Goal: Task Accomplishment & Management: Complete application form

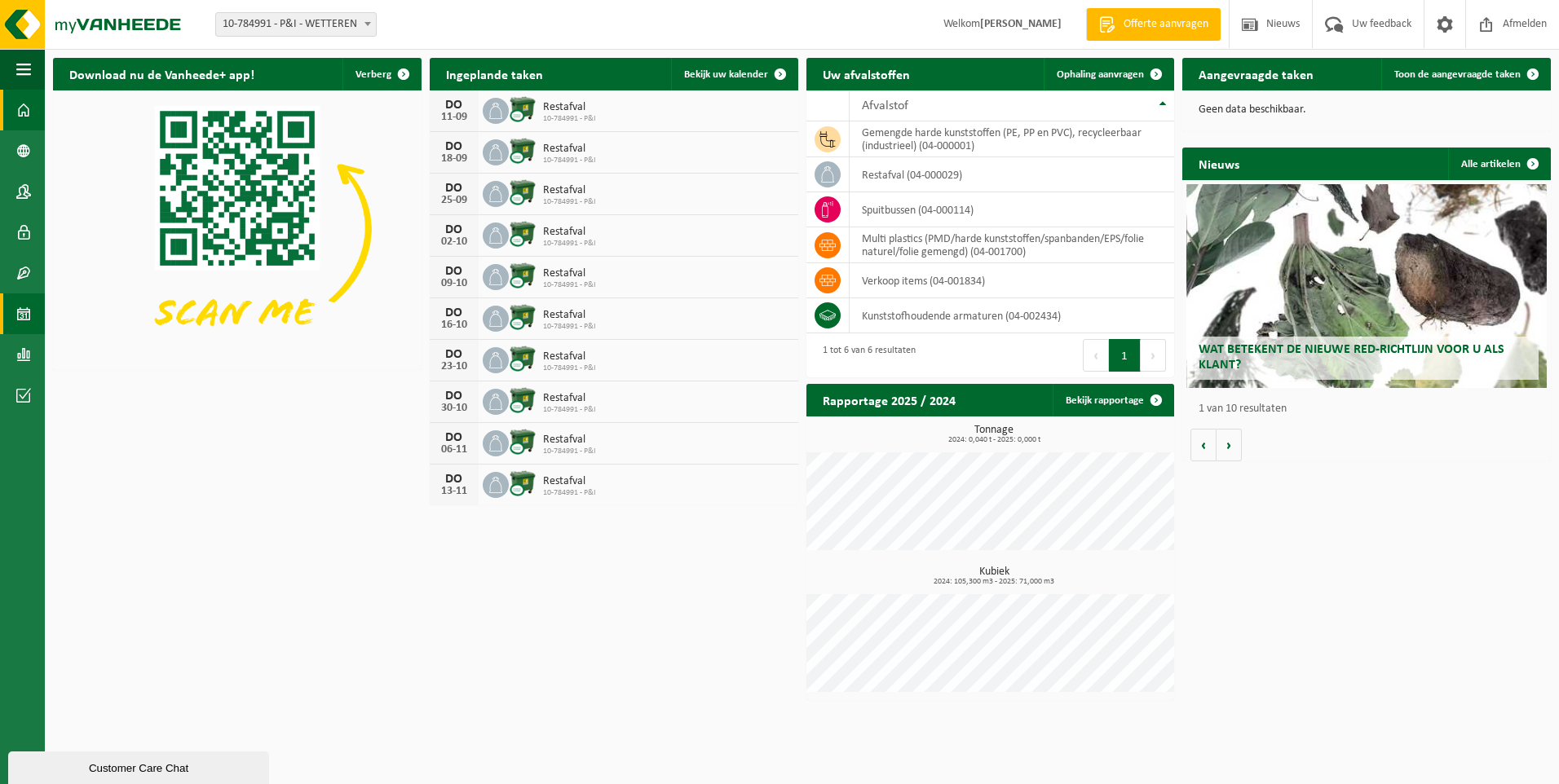
click at [21, 310] on span at bounding box center [23, 314] width 15 height 41
click at [879, 139] on td "gemengde harde kunststoffen (PE, PP en PVC), recycleerbaar (industrieel) (04-00…" at bounding box center [1012, 139] width 325 height 35
click at [833, 140] on icon at bounding box center [828, 139] width 16 height 16
click at [894, 139] on td "gemengde harde kunststoffen (PE, PP en PVC), recycleerbaar (industrieel) (04-00…" at bounding box center [1012, 139] width 325 height 35
click at [885, 140] on td "gemengde harde kunststoffen (PE, PP en PVC), recycleerbaar (industrieel) (04-00…" at bounding box center [1012, 139] width 325 height 35
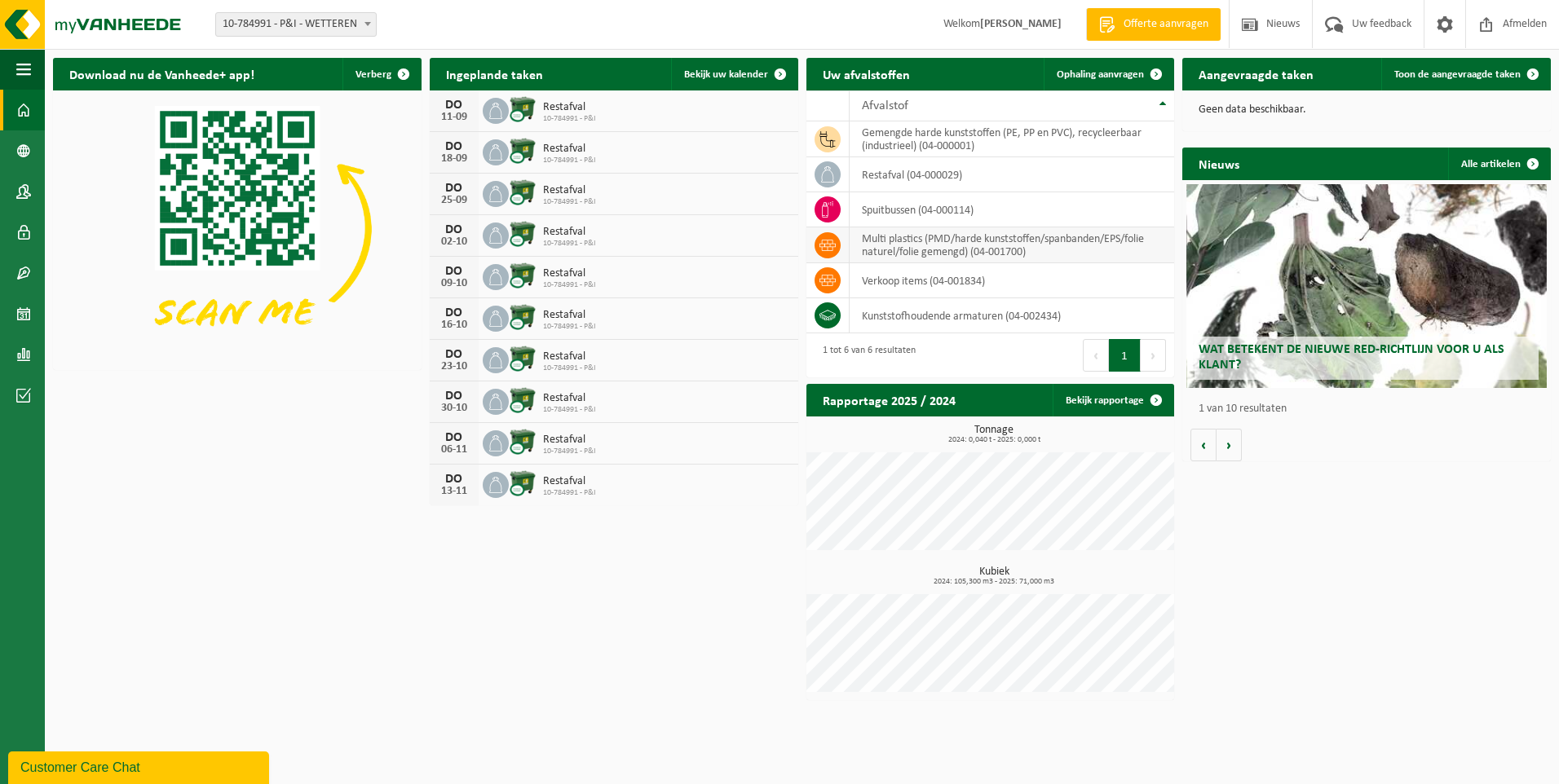
click at [890, 245] on td "multi plastics (PMD/harde kunststoffen/spanbanden/EPS/folie naturel/folie gemen…" at bounding box center [1012, 245] width 325 height 35
click at [821, 246] on icon at bounding box center [828, 245] width 16 height 16
click at [836, 277] on span at bounding box center [827, 280] width 26 height 26
drag, startPoint x: 884, startPoint y: 279, endPoint x: 889, endPoint y: 300, distance: 21.6
click at [889, 300] on tbody "gemengde harde kunststoffen (PE, PP en PVC), recycleerbaar (industrieel) (04-00…" at bounding box center [991, 227] width 369 height 212
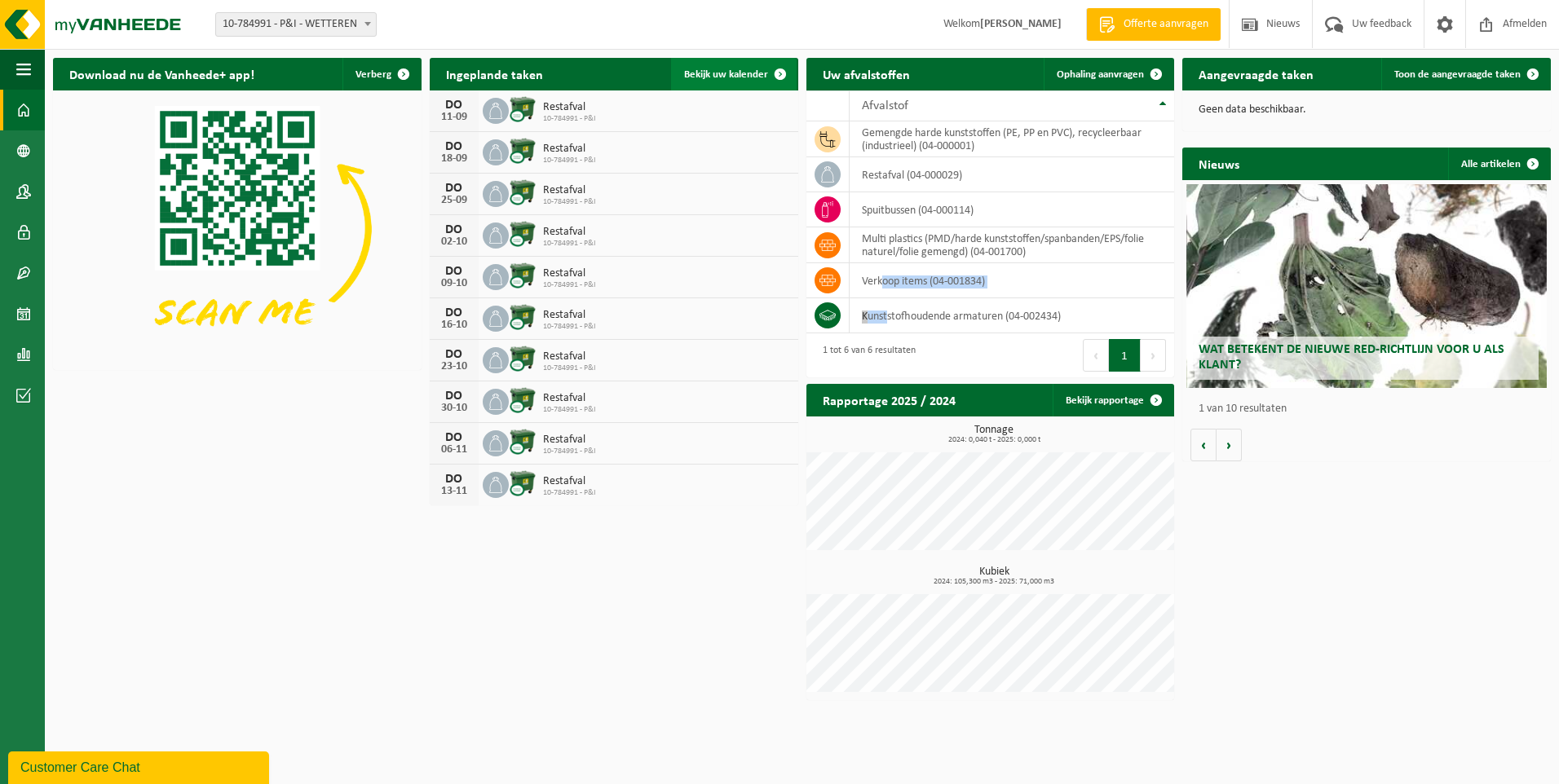
click at [722, 76] on span "Bekijk uw kalender" at bounding box center [726, 74] width 84 height 11
click at [1444, 20] on span at bounding box center [1446, 24] width 25 height 48
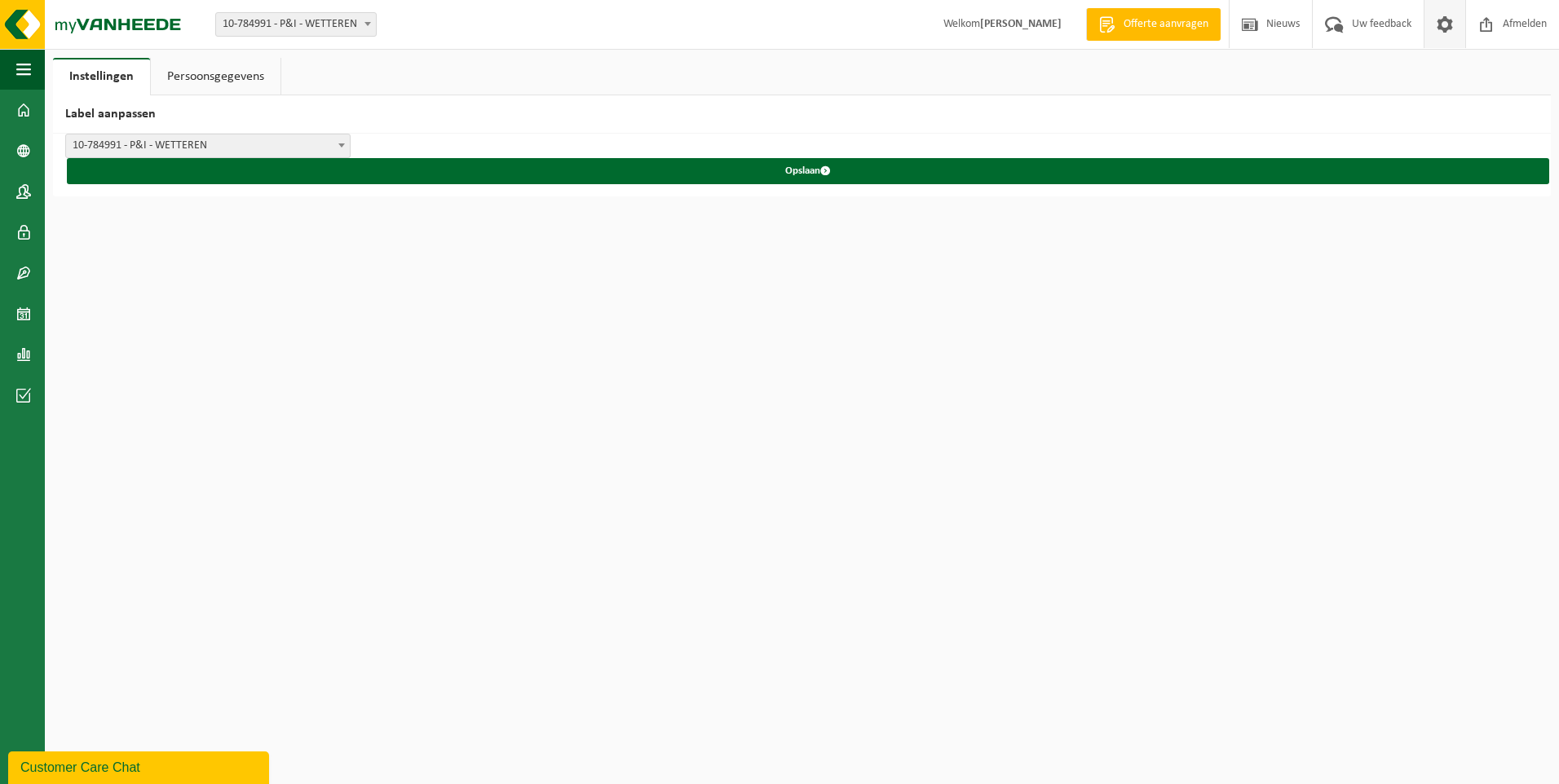
click at [238, 76] on link "Persoonsgegevens" at bounding box center [215, 76] width 129 height 37
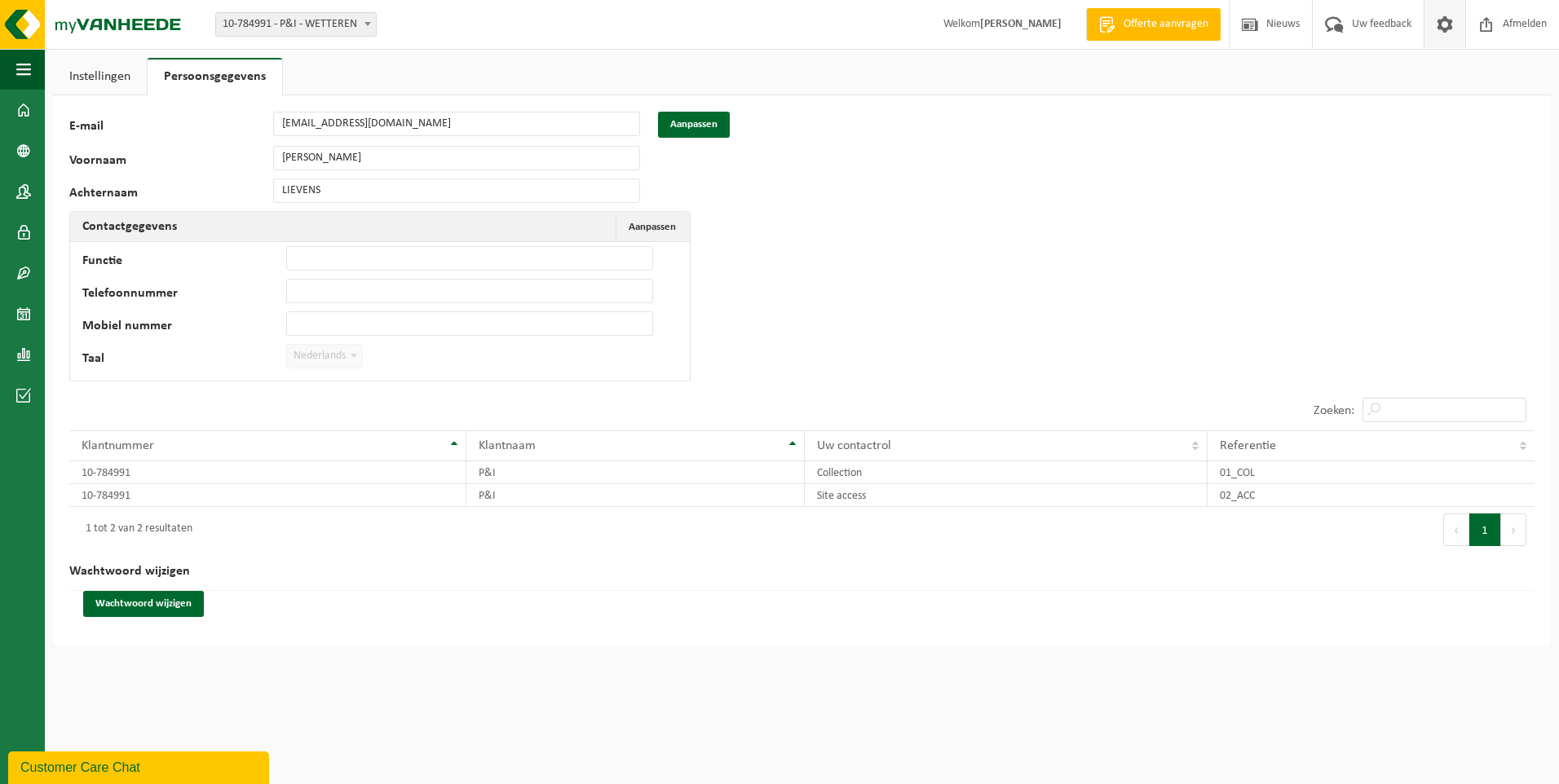
click at [804, 281] on div "67099 E-mail [EMAIL_ADDRESS][DOMAIN_NAME] Aanpassen Voornaam [PERSON_NAME] LIEV…" at bounding box center [802, 370] width 1498 height 550
click at [87, 76] on link "Instellingen" at bounding box center [100, 76] width 94 height 37
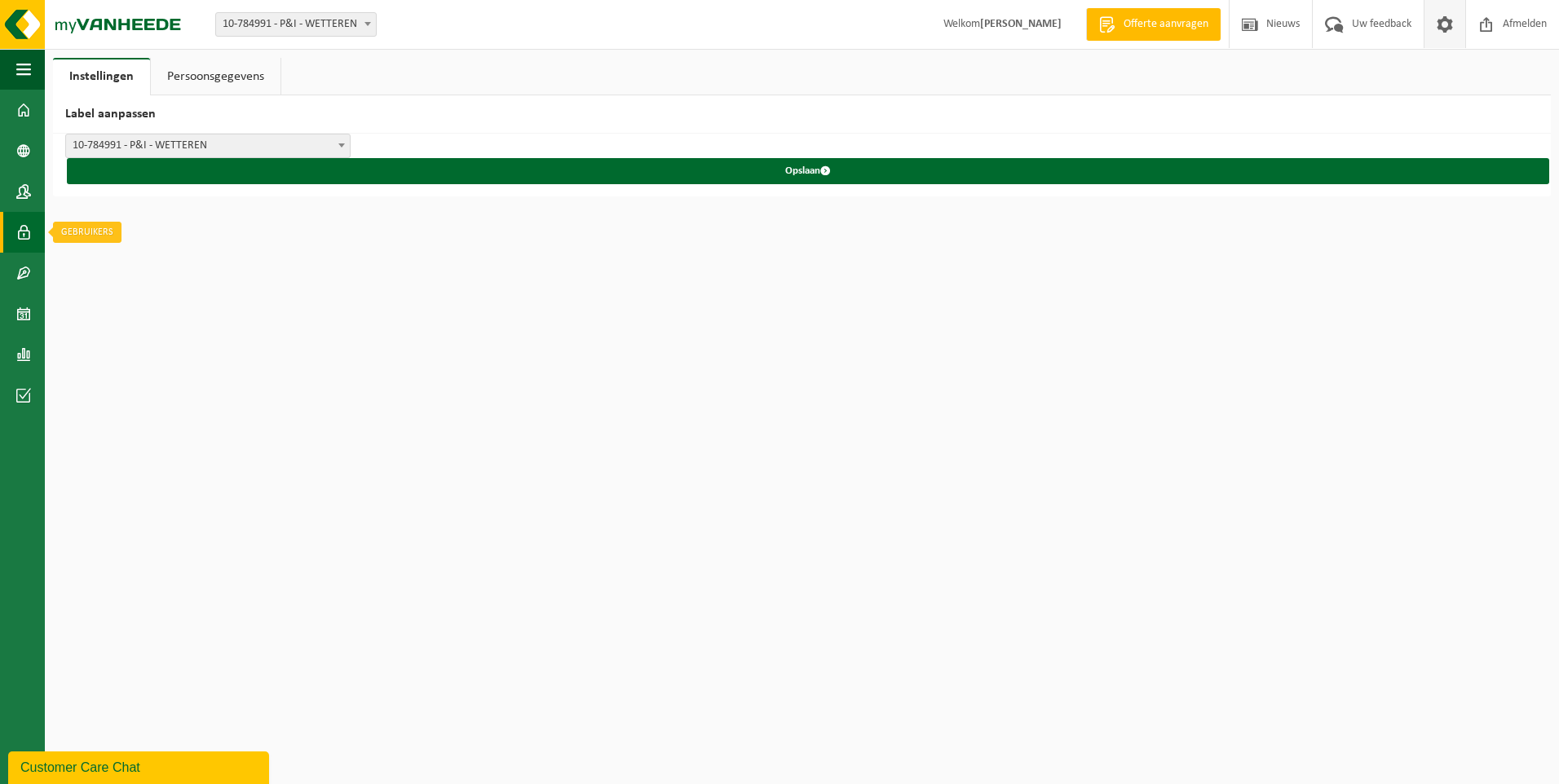
click at [19, 231] on span at bounding box center [23, 232] width 15 height 41
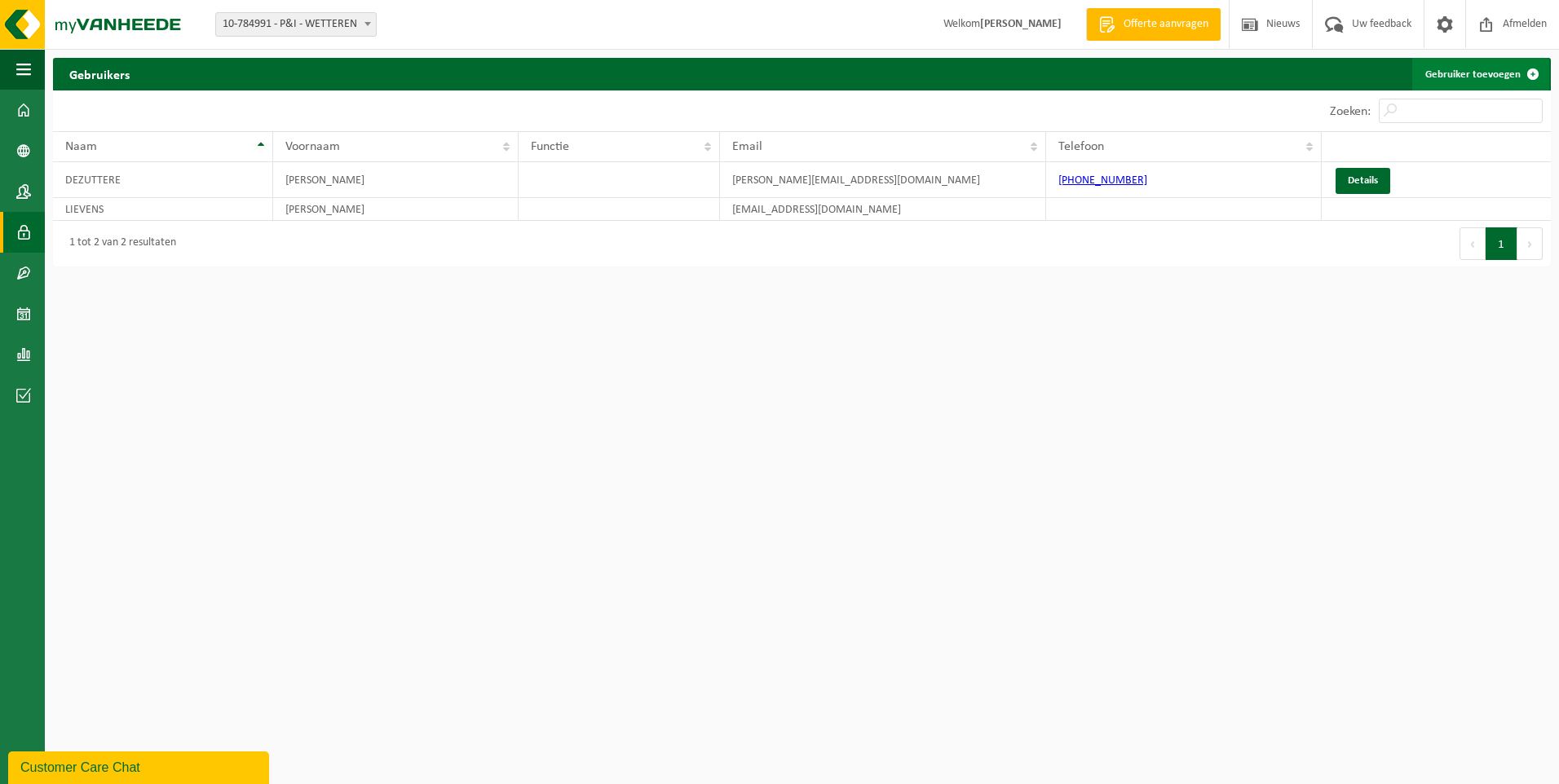
click at [1465, 74] on link "Gebruiker toevoegen" at bounding box center [1481, 74] width 137 height 33
drag, startPoint x: 838, startPoint y: 208, endPoint x: 734, endPoint y: 210, distance: 104.0
click at [734, 210] on td "magazijn@pnibe.eu" at bounding box center [884, 210] width 326 height 23
copy td "magazijn@pnibe.eu"
click at [1471, 75] on link "Gebruiker toevoegen" at bounding box center [1481, 74] width 137 height 33
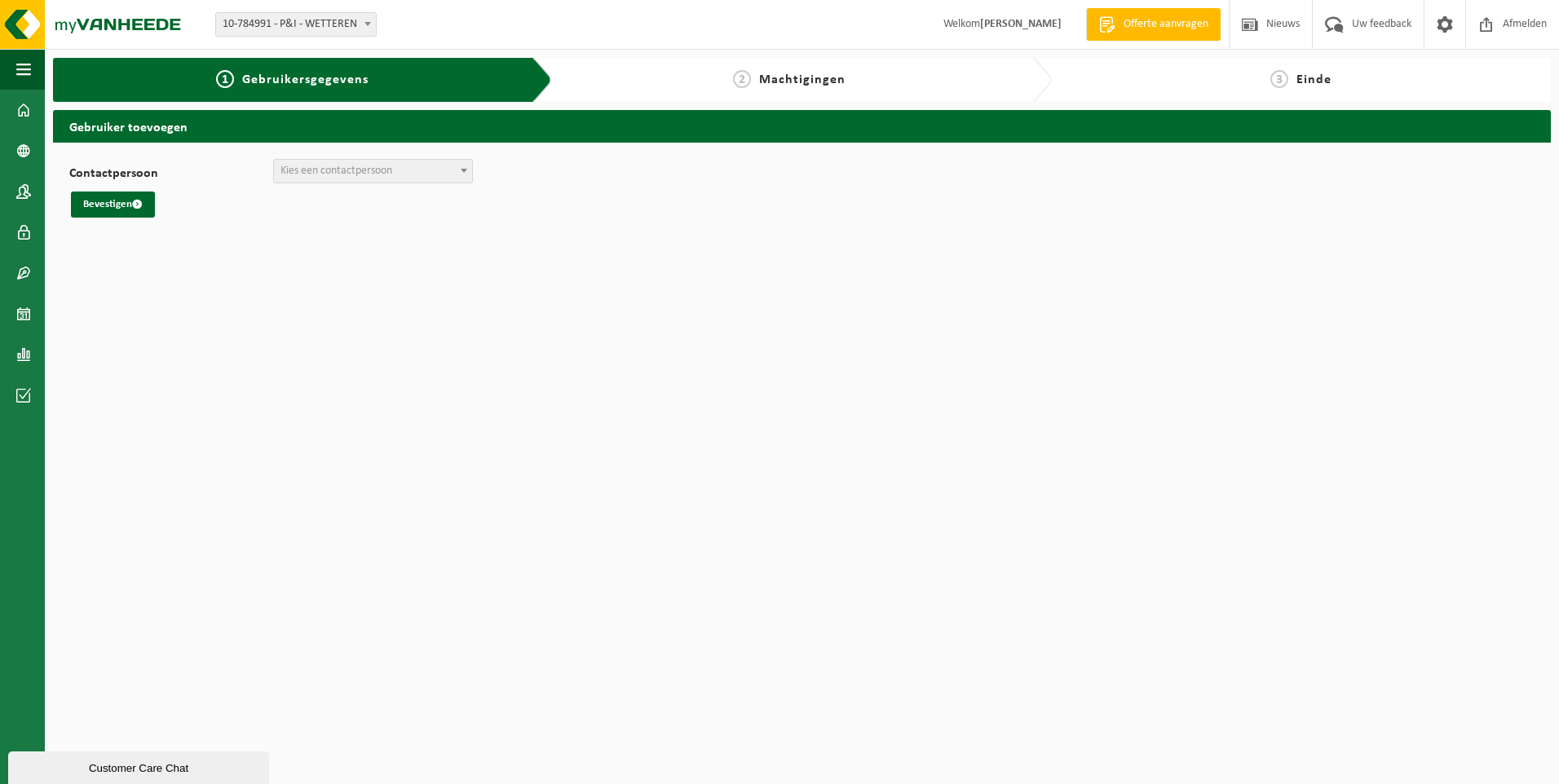
click at [465, 174] on span at bounding box center [464, 170] width 16 height 21
select select "0"
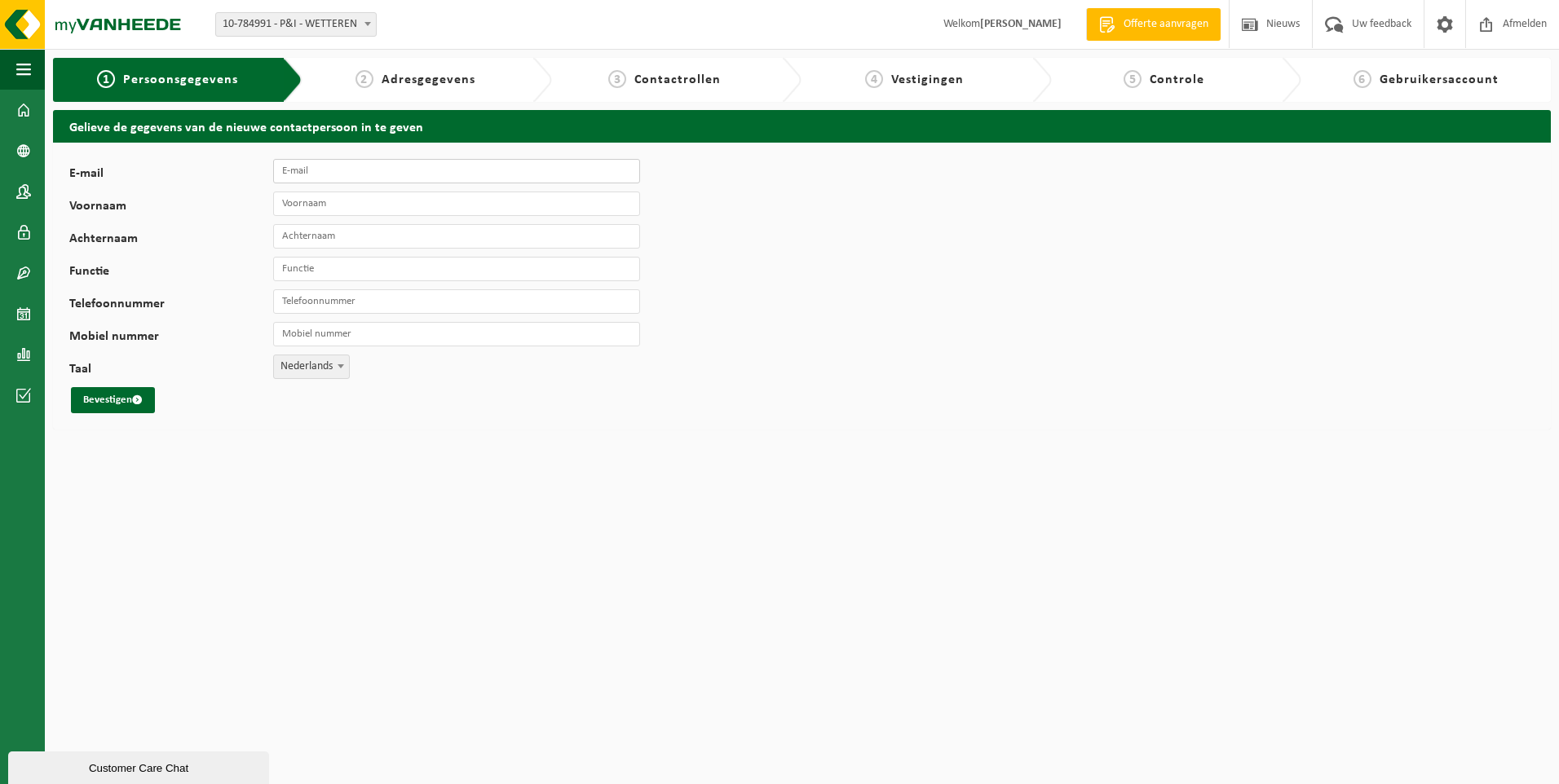
click at [330, 171] on input "E-mail" at bounding box center [456, 171] width 367 height 25
type input "[EMAIL_ADDRESS][DOMAIN_NAME]"
click at [314, 205] on input "Voornaam" at bounding box center [456, 204] width 367 height 25
type input "[PERSON_NAME]"
click at [329, 240] on input "Achternaam" at bounding box center [456, 237] width 367 height 25
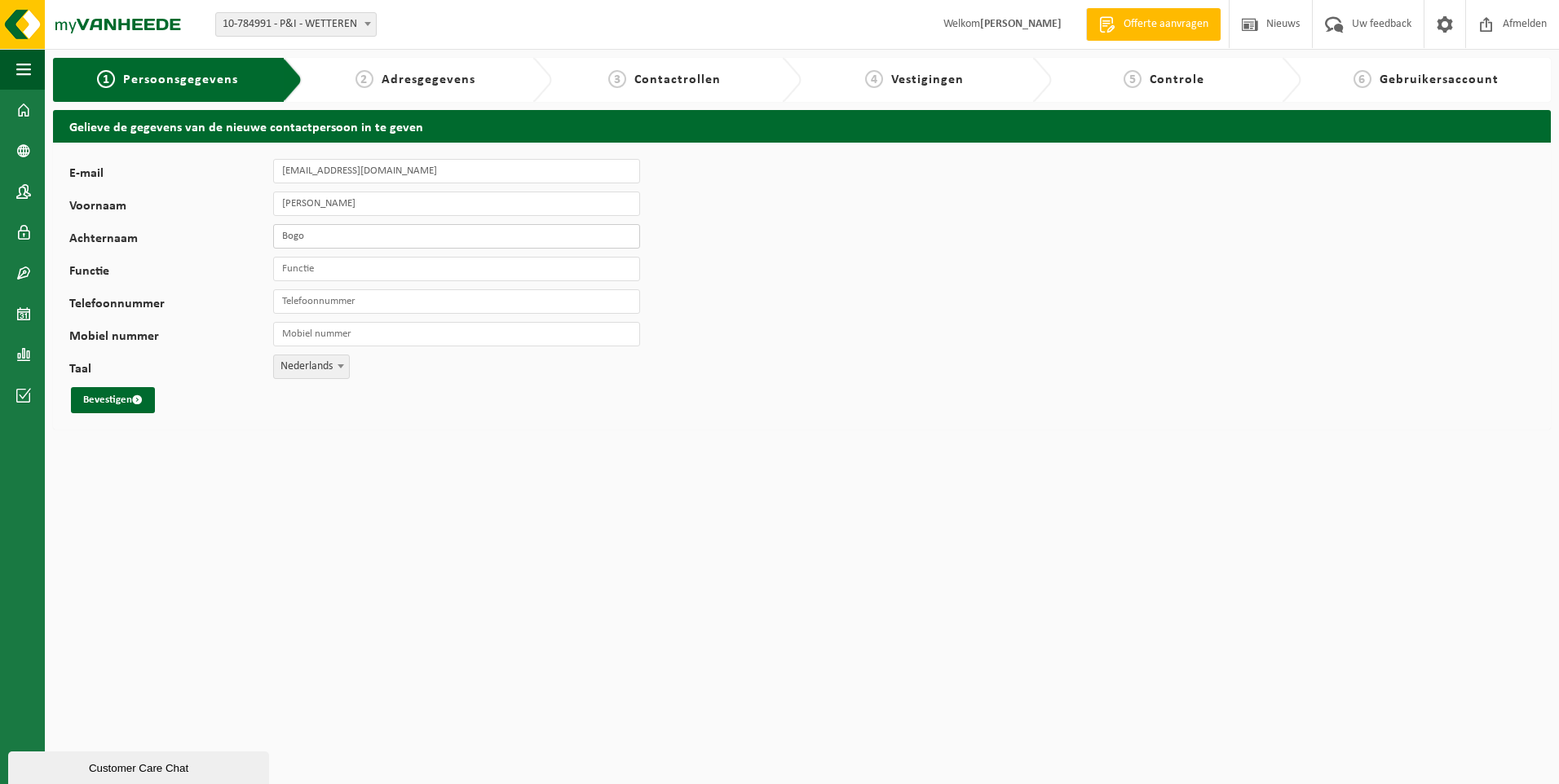
type input "Bogo"
click at [319, 270] on input "Functie" at bounding box center [456, 269] width 367 height 25
type input "magazijnier"
click at [328, 294] on input "Telefoonnummer" at bounding box center [456, 302] width 367 height 25
type input "[PHONE_NUMBER]"
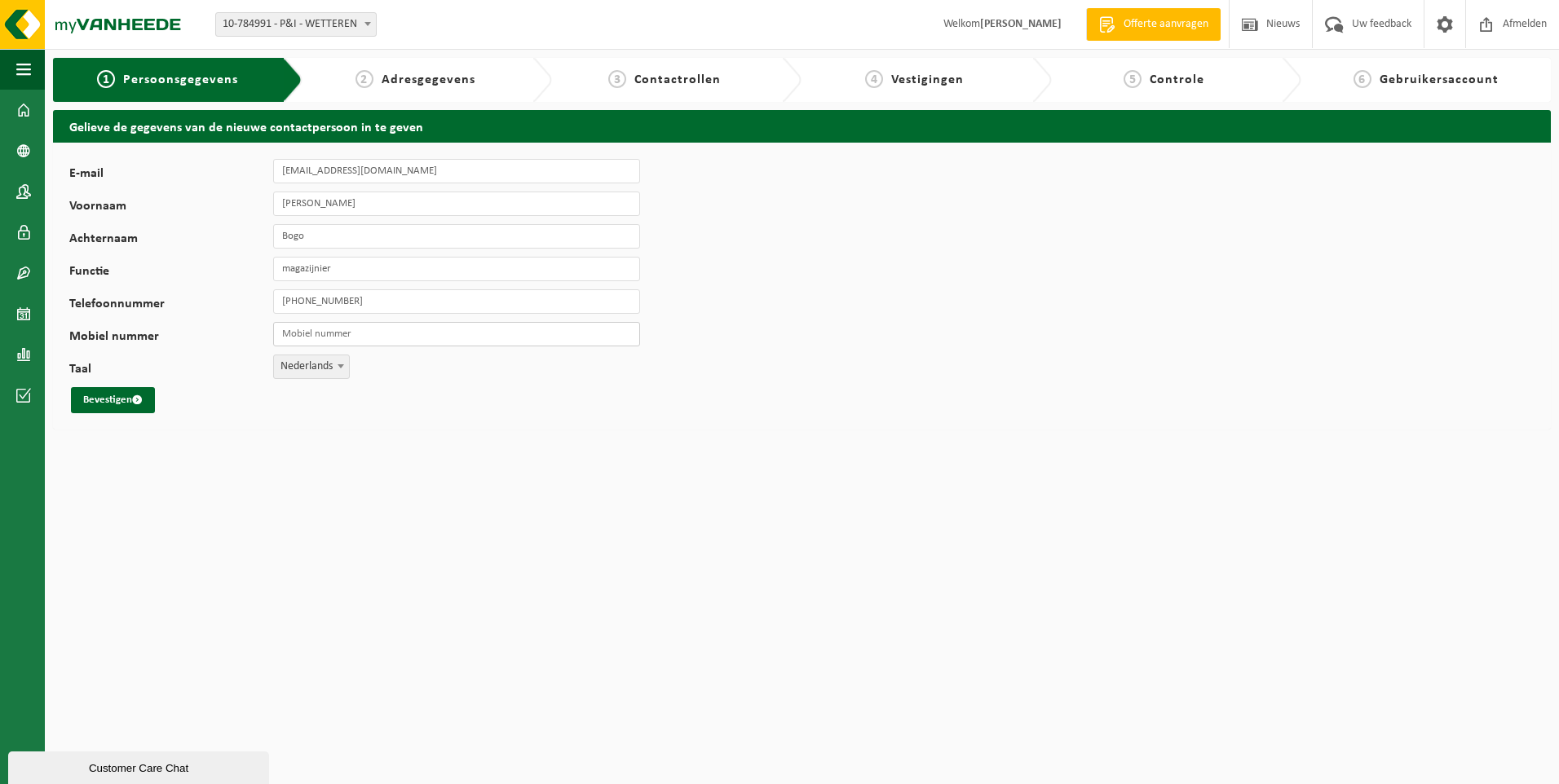
click at [353, 338] on input "Mobiel nummer" at bounding box center [456, 334] width 367 height 25
drag, startPoint x: 362, startPoint y: 304, endPoint x: 277, endPoint y: 300, distance: 85.1
click at [277, 300] on input "+32 474 85 14 87" at bounding box center [456, 302] width 367 height 25
click at [287, 332] on input "Mobiel nummer" at bounding box center [456, 334] width 367 height 25
paste input "+32 474 85 14 87"
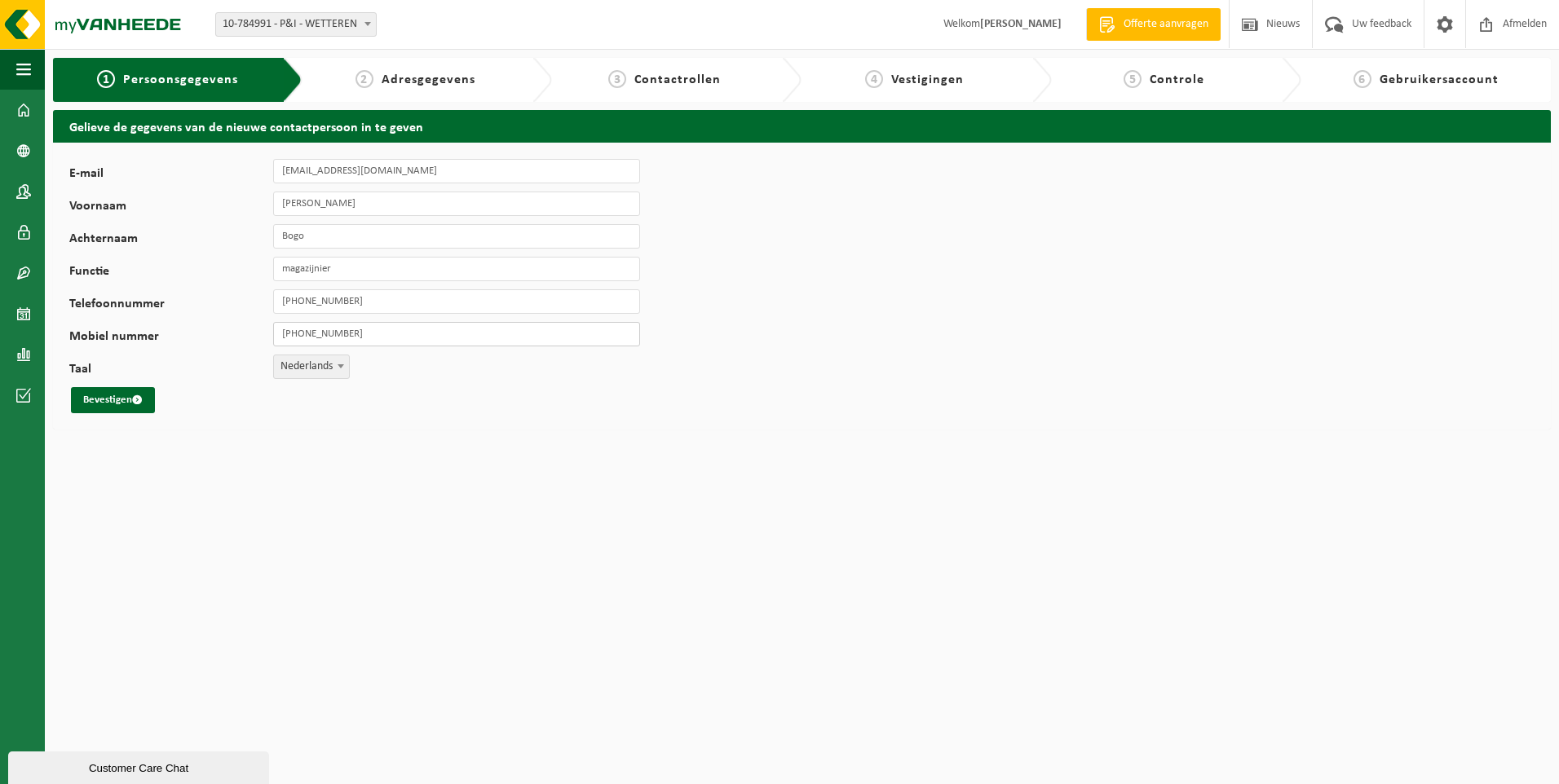
type input "+32 474 85 14 87"
drag, startPoint x: 339, startPoint y: 264, endPoint x: 252, endPoint y: 260, distance: 87.1
click at [252, 260] on div "Functie magazijnier" at bounding box center [362, 269] width 588 height 25
drag, startPoint x: 326, startPoint y: 269, endPoint x: 185, endPoint y: 262, distance: 141.2
click at [185, 262] on div "Functie stoorman" at bounding box center [362, 269] width 588 height 25
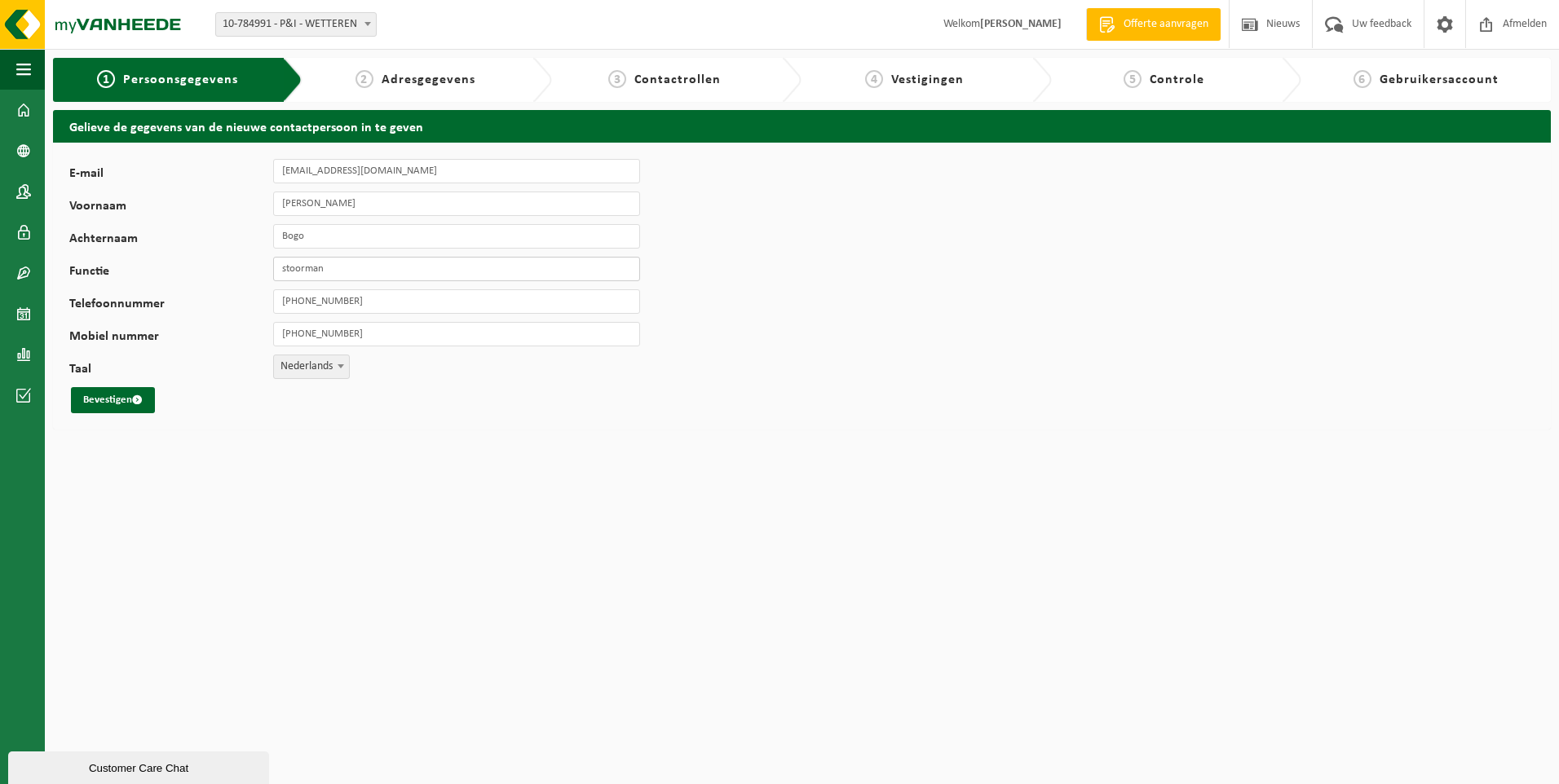
paste input "magazijnier"
type input "magazijnier"
click at [137, 398] on span "submit" at bounding box center [137, 400] width 11 height 11
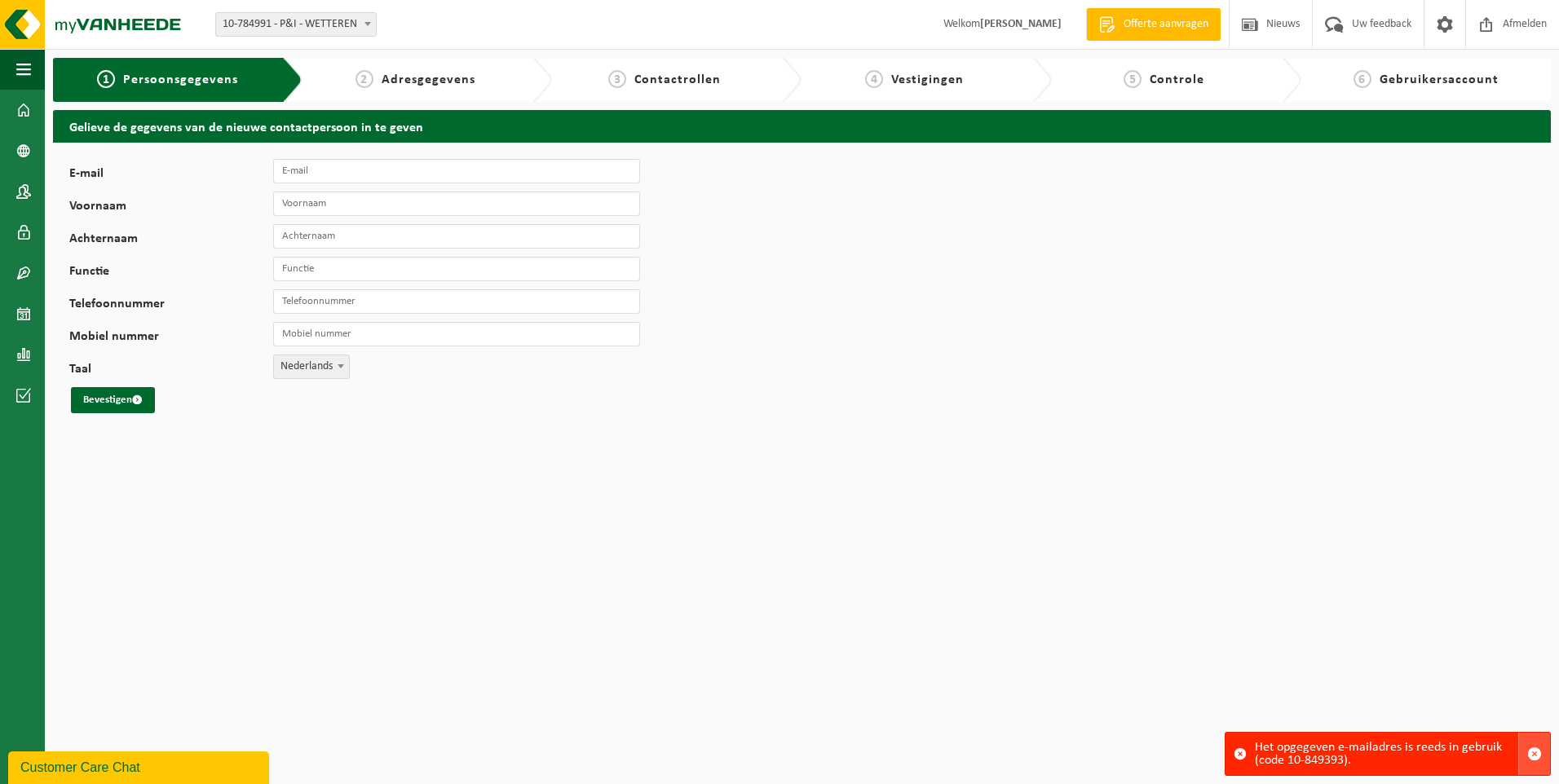
click at [1532, 754] on span "button" at bounding box center [1534, 754] width 15 height 15
click at [16, 229] on span at bounding box center [23, 232] width 15 height 41
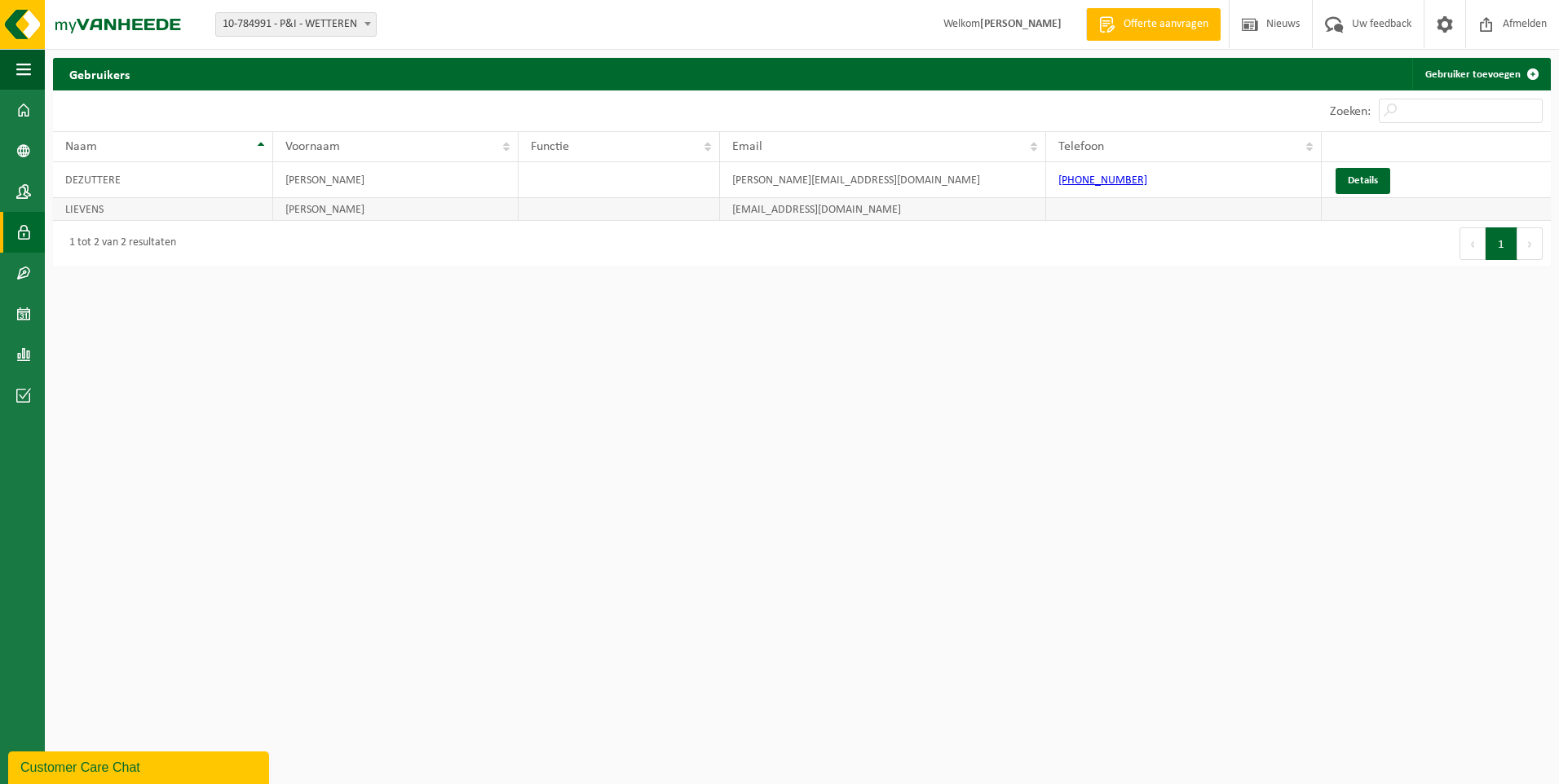
click at [312, 206] on td "[PERSON_NAME]" at bounding box center [395, 210] width 246 height 23
click at [800, 212] on td "[EMAIL_ADDRESS][DOMAIN_NAME]" at bounding box center [884, 210] width 326 height 23
click at [27, 104] on span at bounding box center [23, 110] width 15 height 41
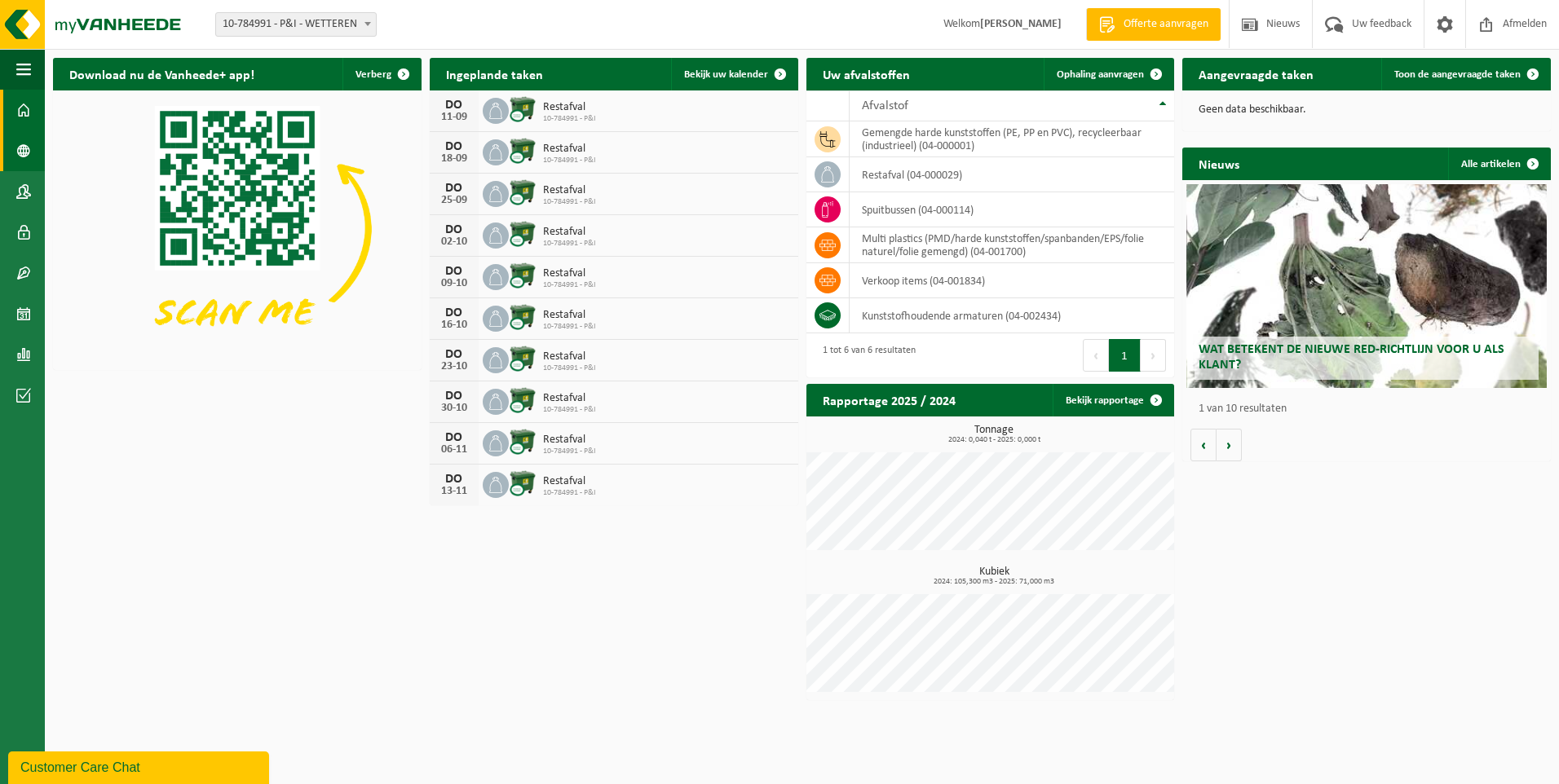
click at [28, 150] on span at bounding box center [23, 151] width 15 height 41
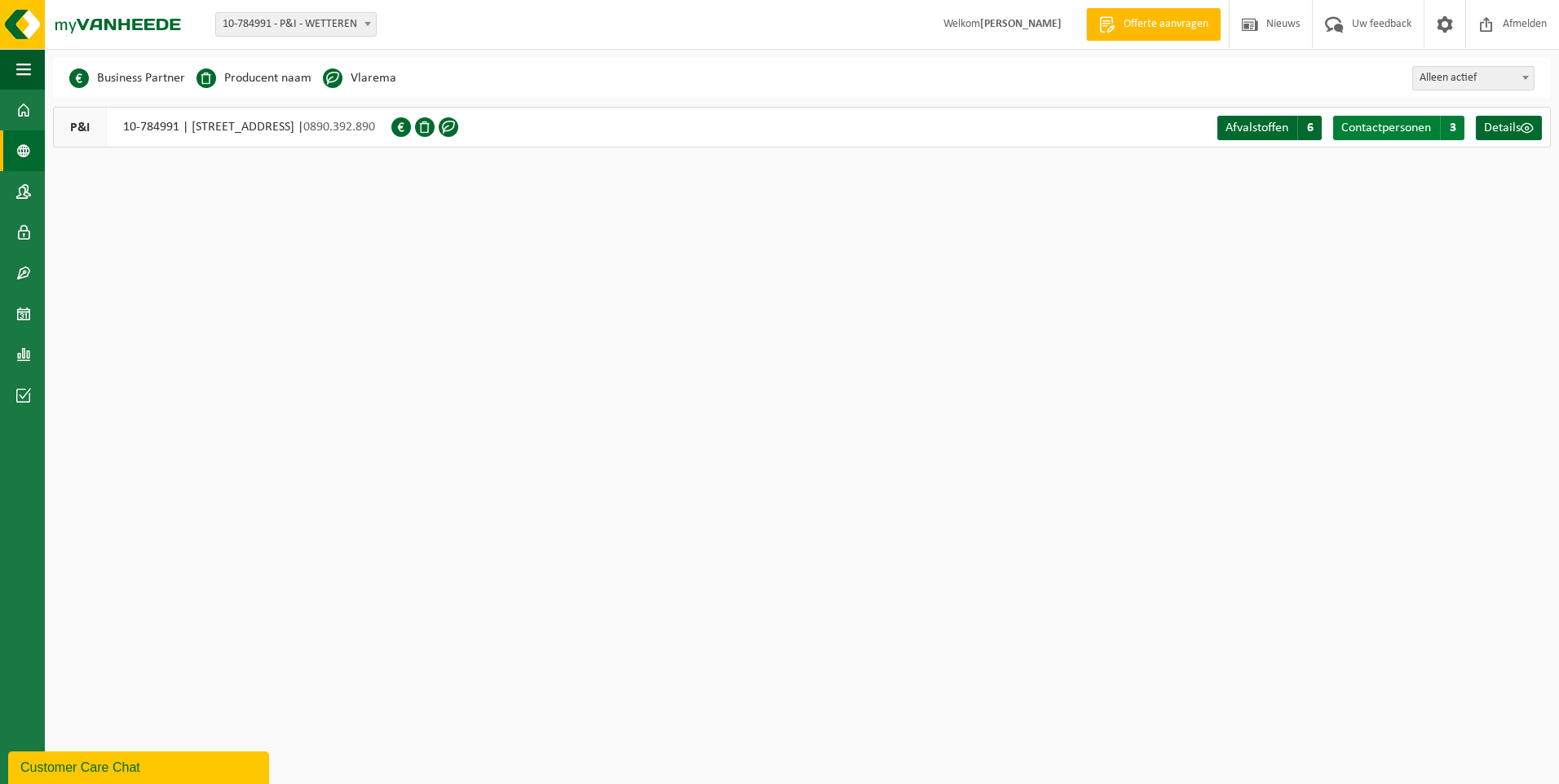
click at [1428, 126] on span "Contactpersonen" at bounding box center [1386, 128] width 90 height 13
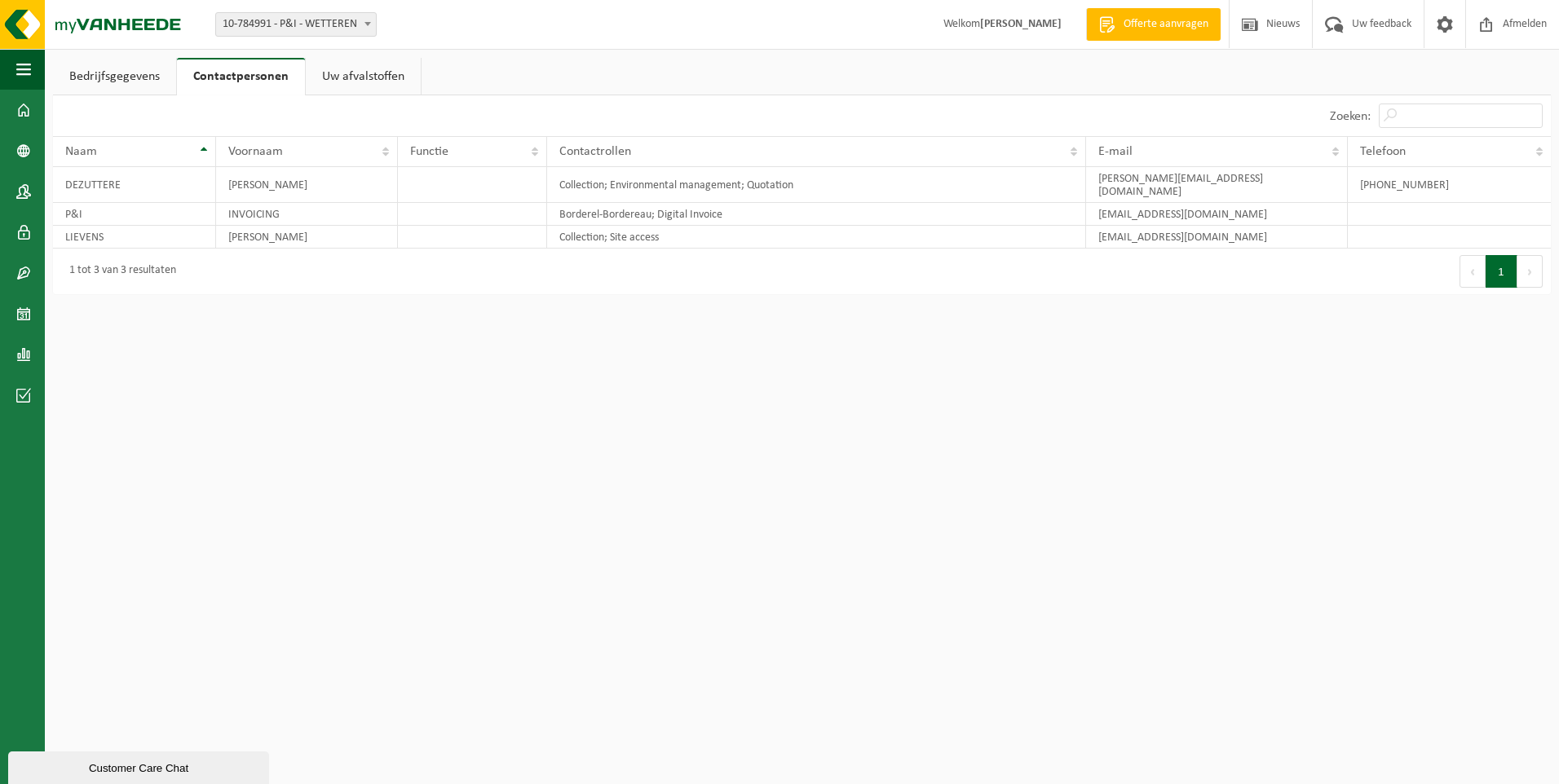
click at [331, 68] on link "Uw afvalstoffen" at bounding box center [363, 76] width 115 height 37
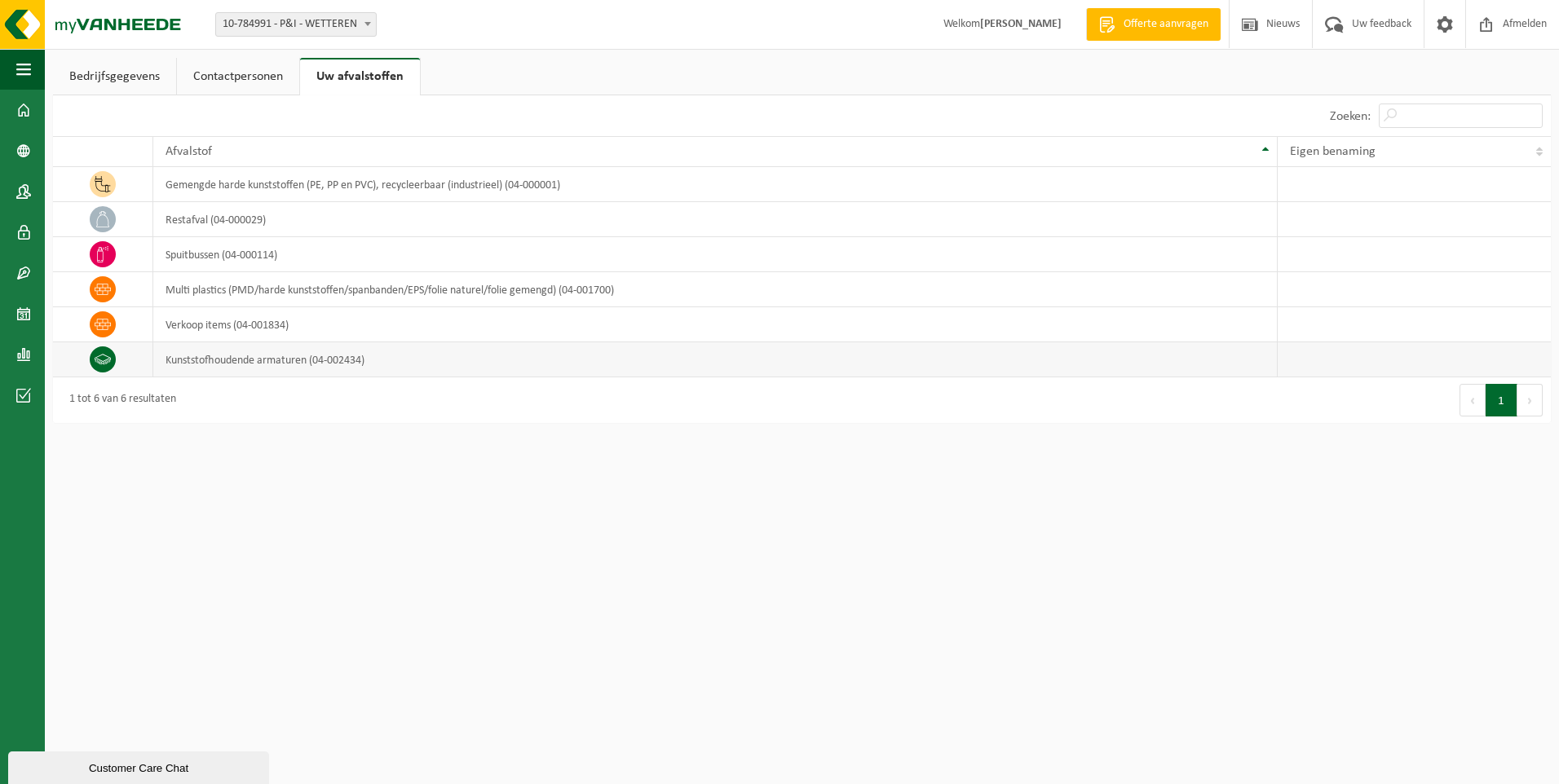
click at [194, 359] on td "kunststofhoudende armaturen (04-002434)" at bounding box center [715, 360] width 1125 height 35
click at [113, 353] on span at bounding box center [102, 359] width 26 height 26
drag, startPoint x: 113, startPoint y: 353, endPoint x: 209, endPoint y: 362, distance: 96.4
click at [209, 362] on td "kunststofhoudende armaturen (04-002434)" at bounding box center [715, 360] width 1125 height 35
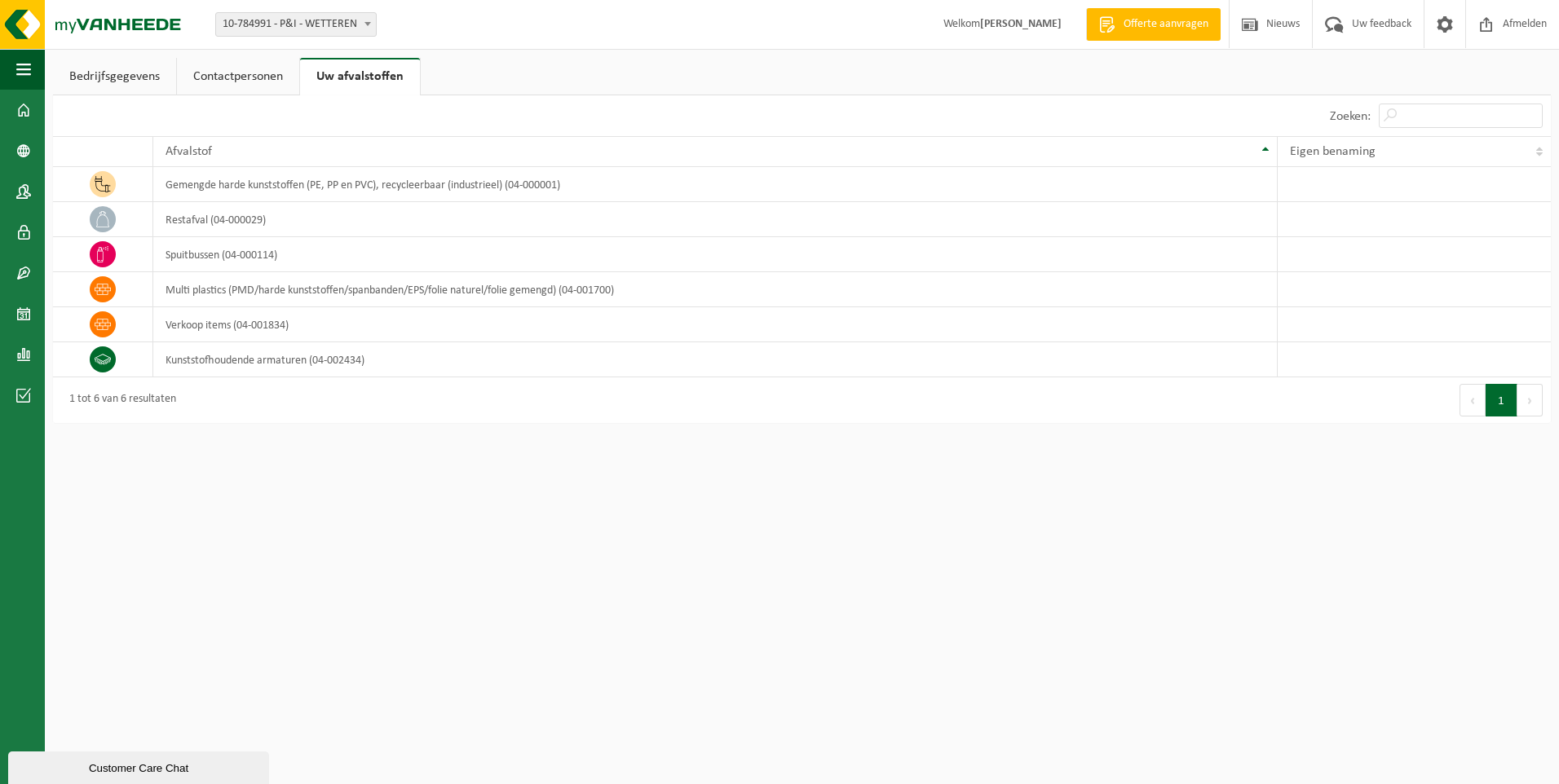
click at [102, 86] on link "Bedrijfsgegevens" at bounding box center [114, 76] width 123 height 37
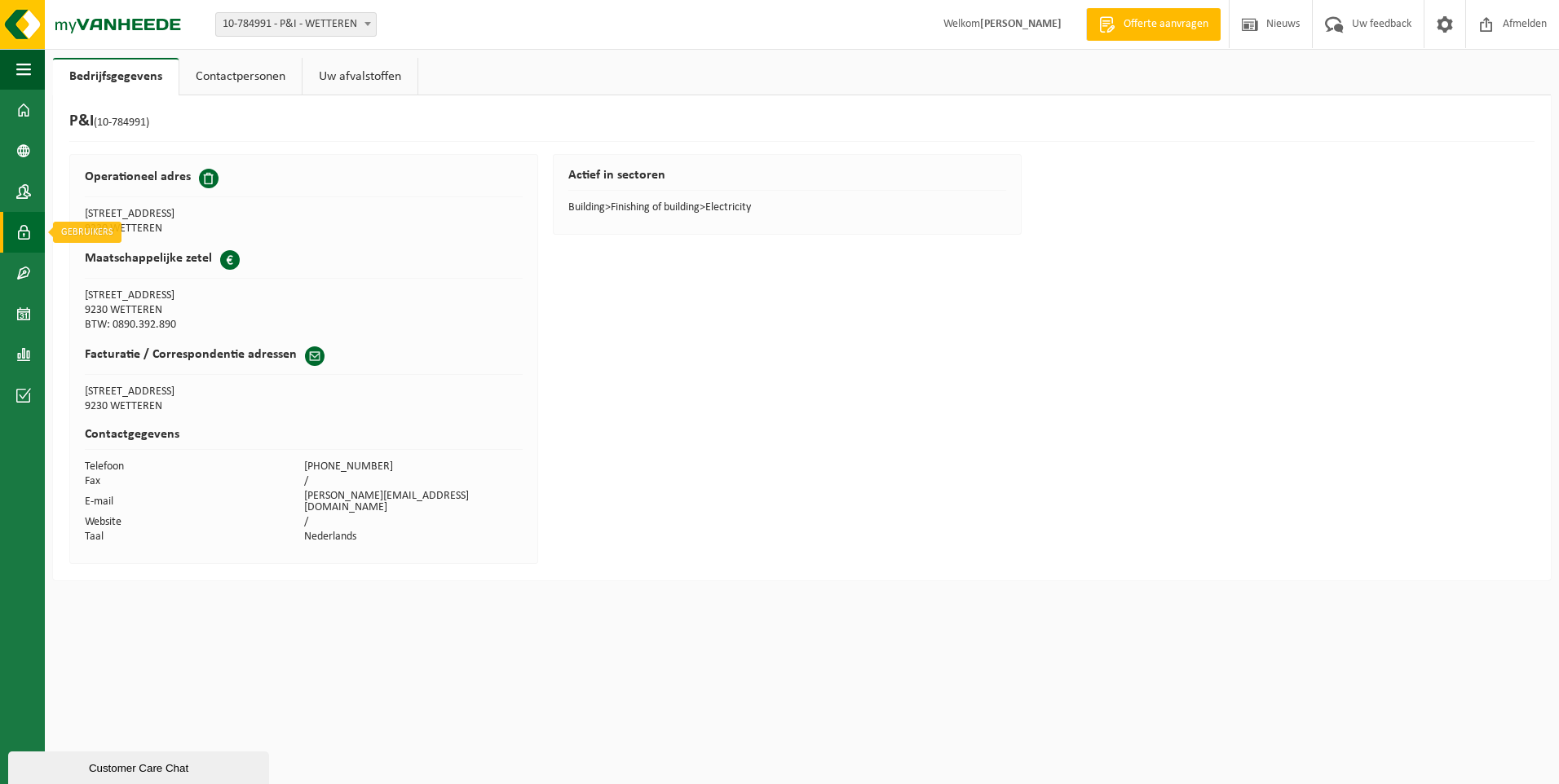
click at [23, 231] on span at bounding box center [23, 232] width 15 height 41
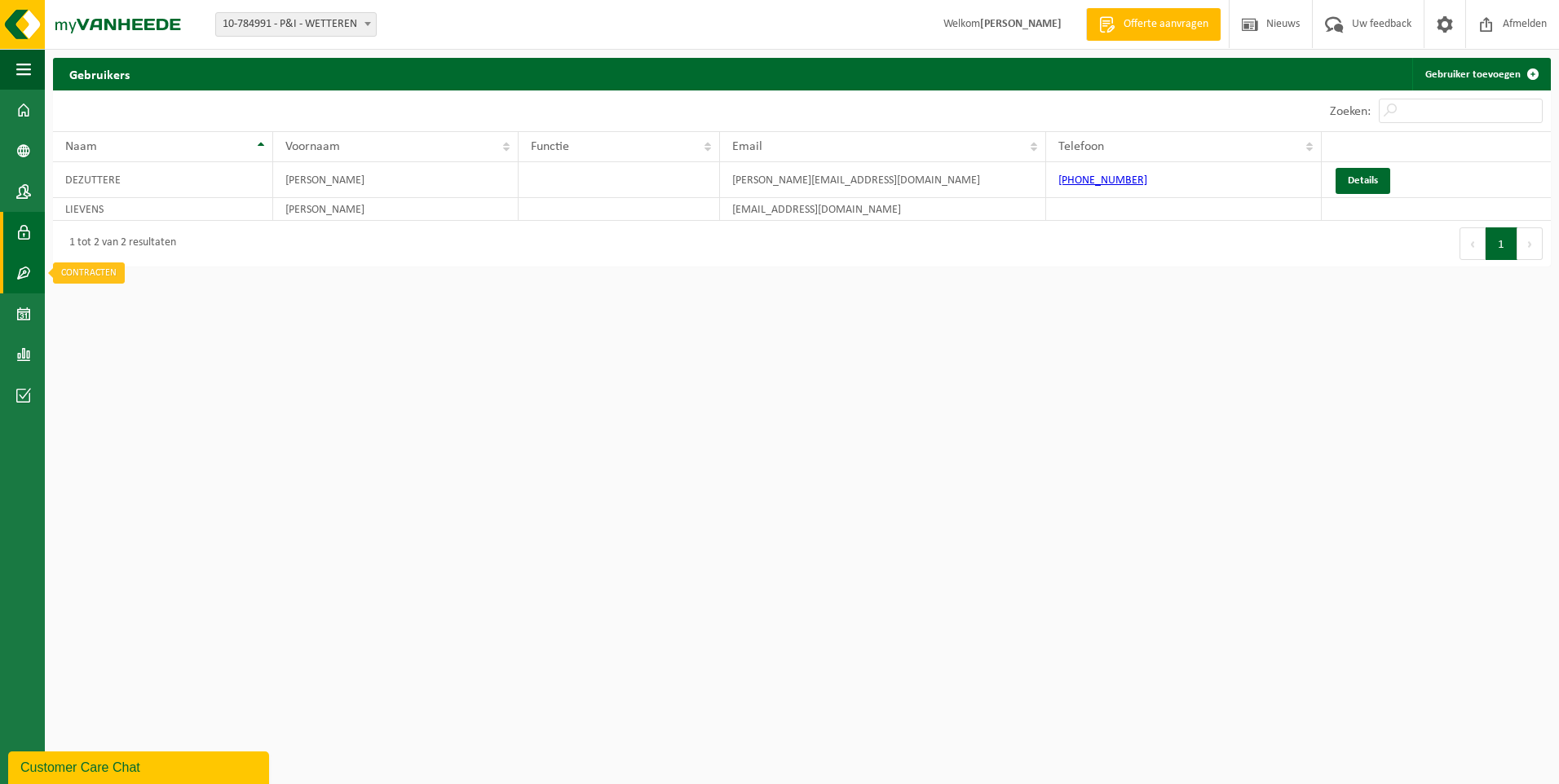
click at [20, 270] on span at bounding box center [23, 273] width 15 height 41
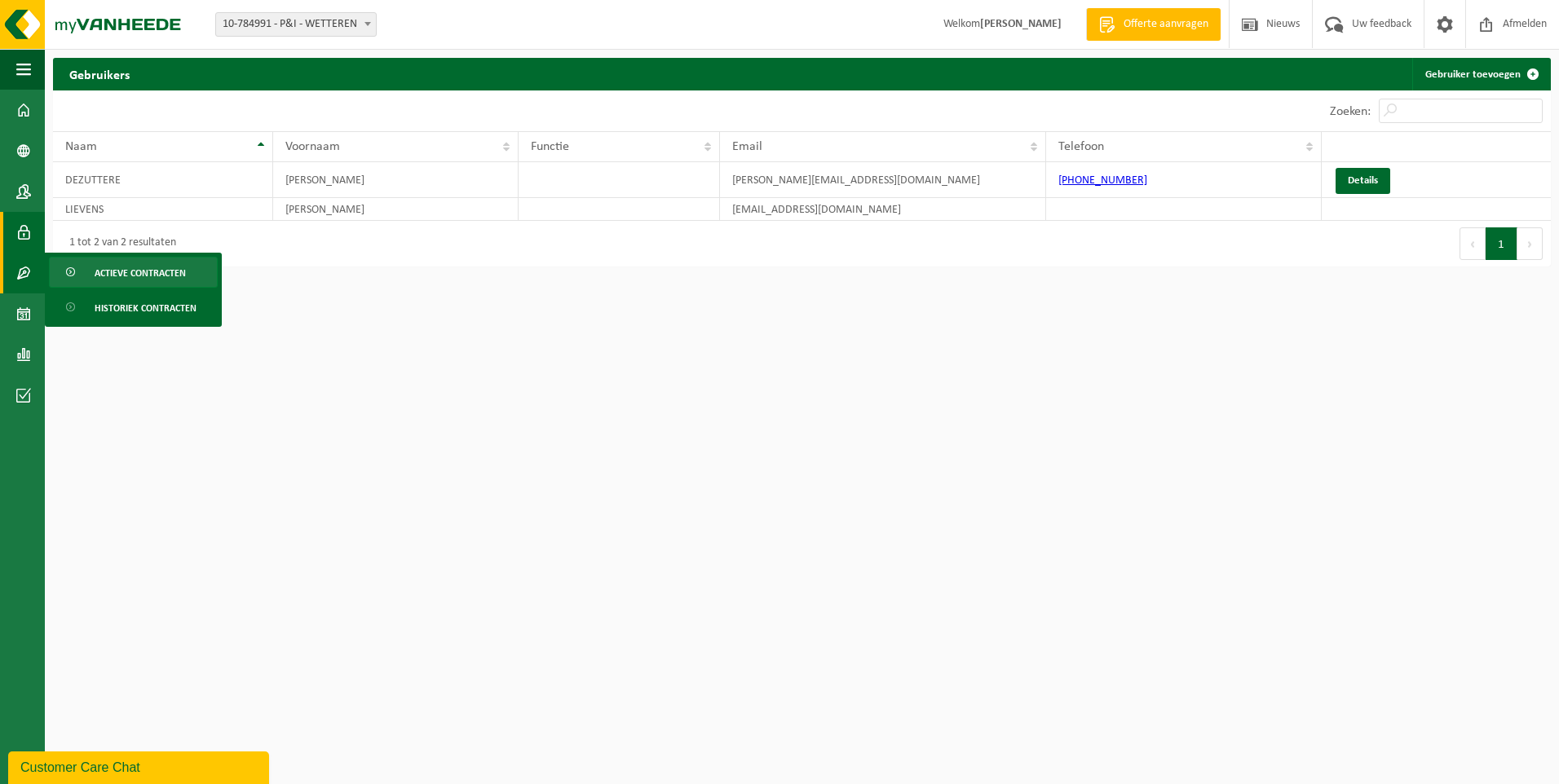
click at [145, 274] on span "Actieve contracten" at bounding box center [140, 273] width 91 height 31
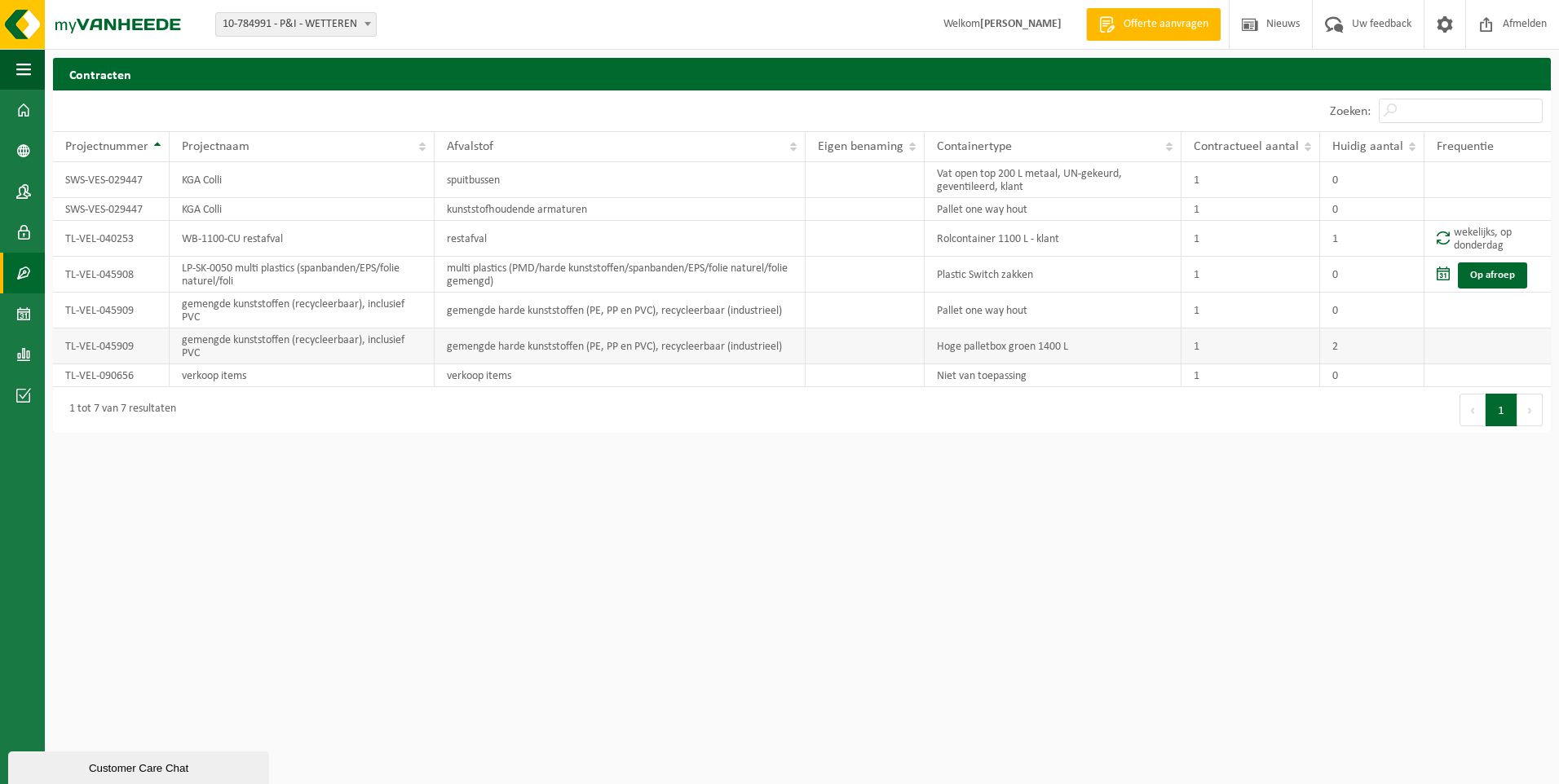
click at [608, 342] on td "gemengde harde kunststoffen (PE, PP en PVC), recycleerbaar (industrieel)" at bounding box center [620, 346] width 371 height 35
click at [20, 305] on span at bounding box center [23, 314] width 15 height 41
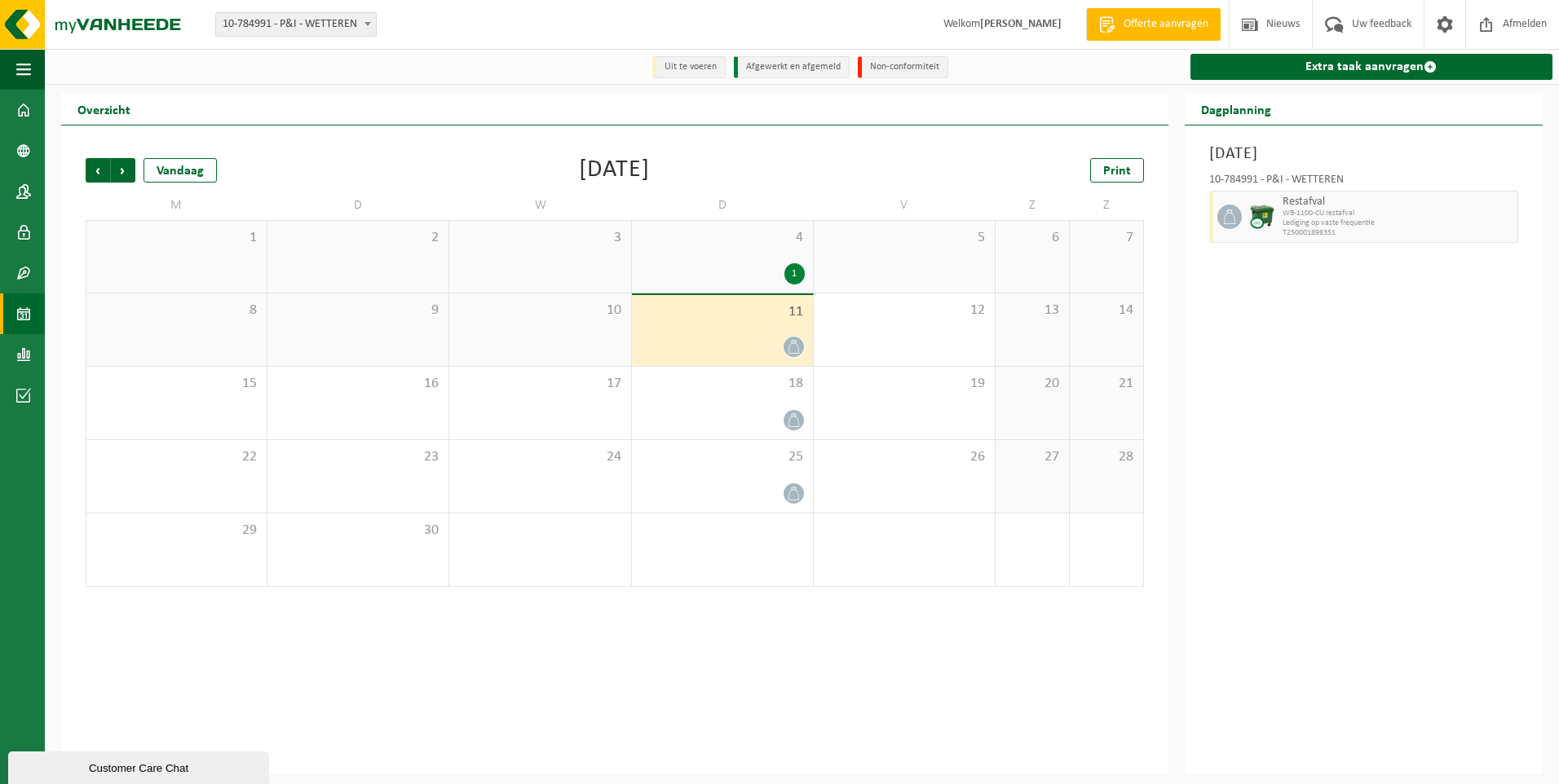
click at [705, 341] on div at bounding box center [722, 346] width 165 height 22
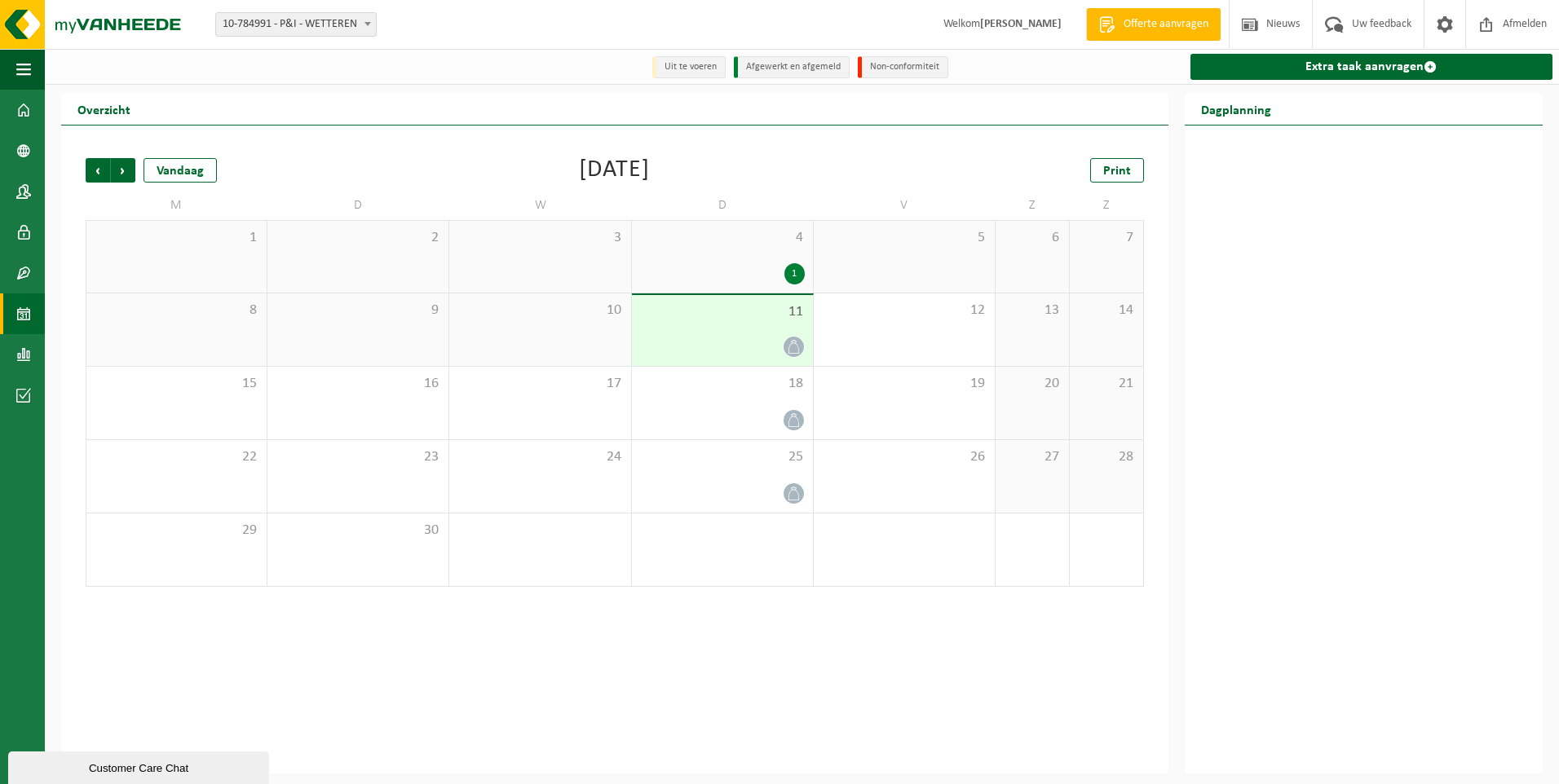
drag, startPoint x: 705, startPoint y: 341, endPoint x: 667, endPoint y: 323, distance: 42.0
click at [667, 323] on div "11" at bounding box center [722, 330] width 181 height 71
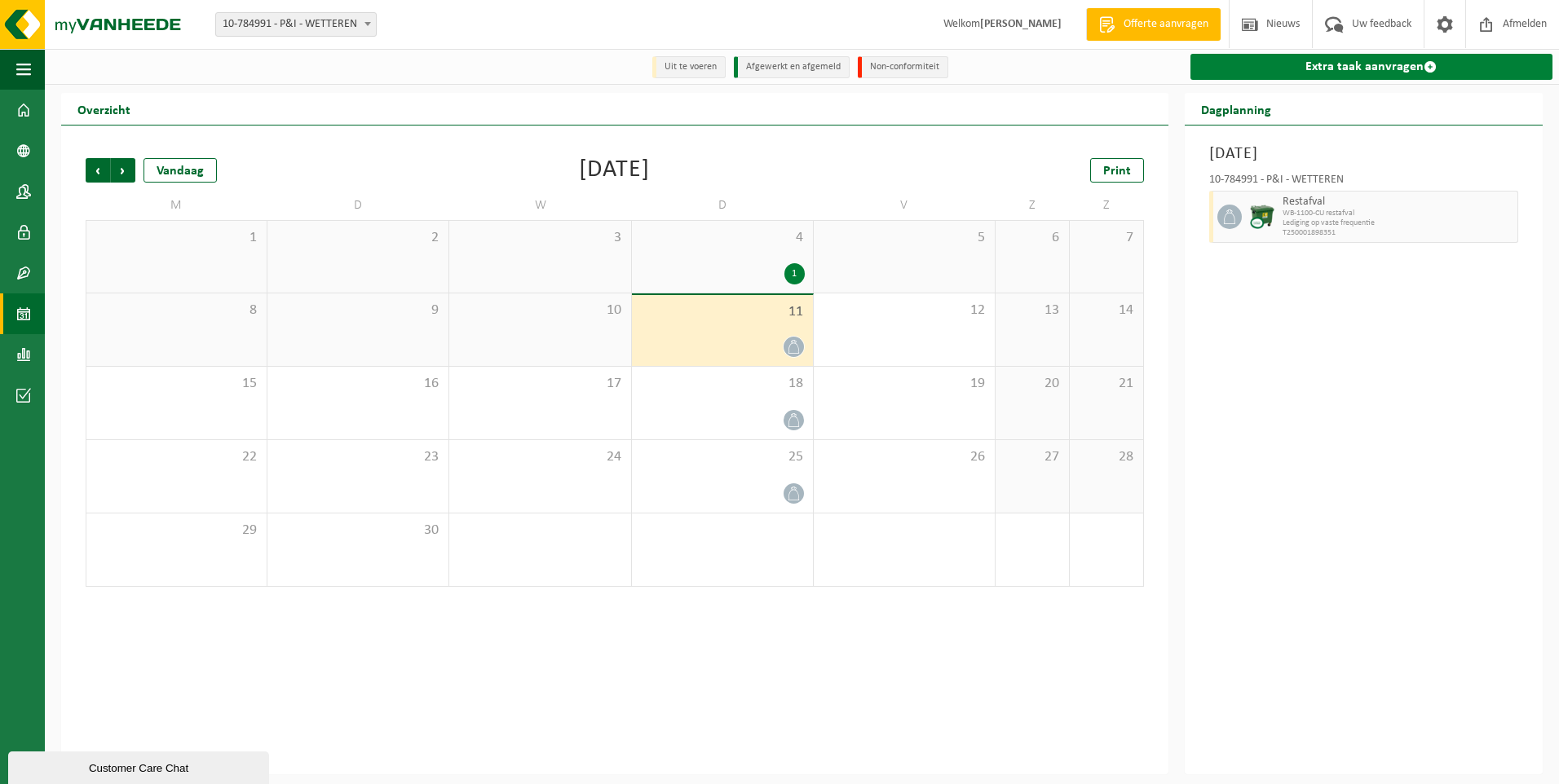
click at [1358, 72] on link "Extra taak aanvragen" at bounding box center [1371, 66] width 362 height 26
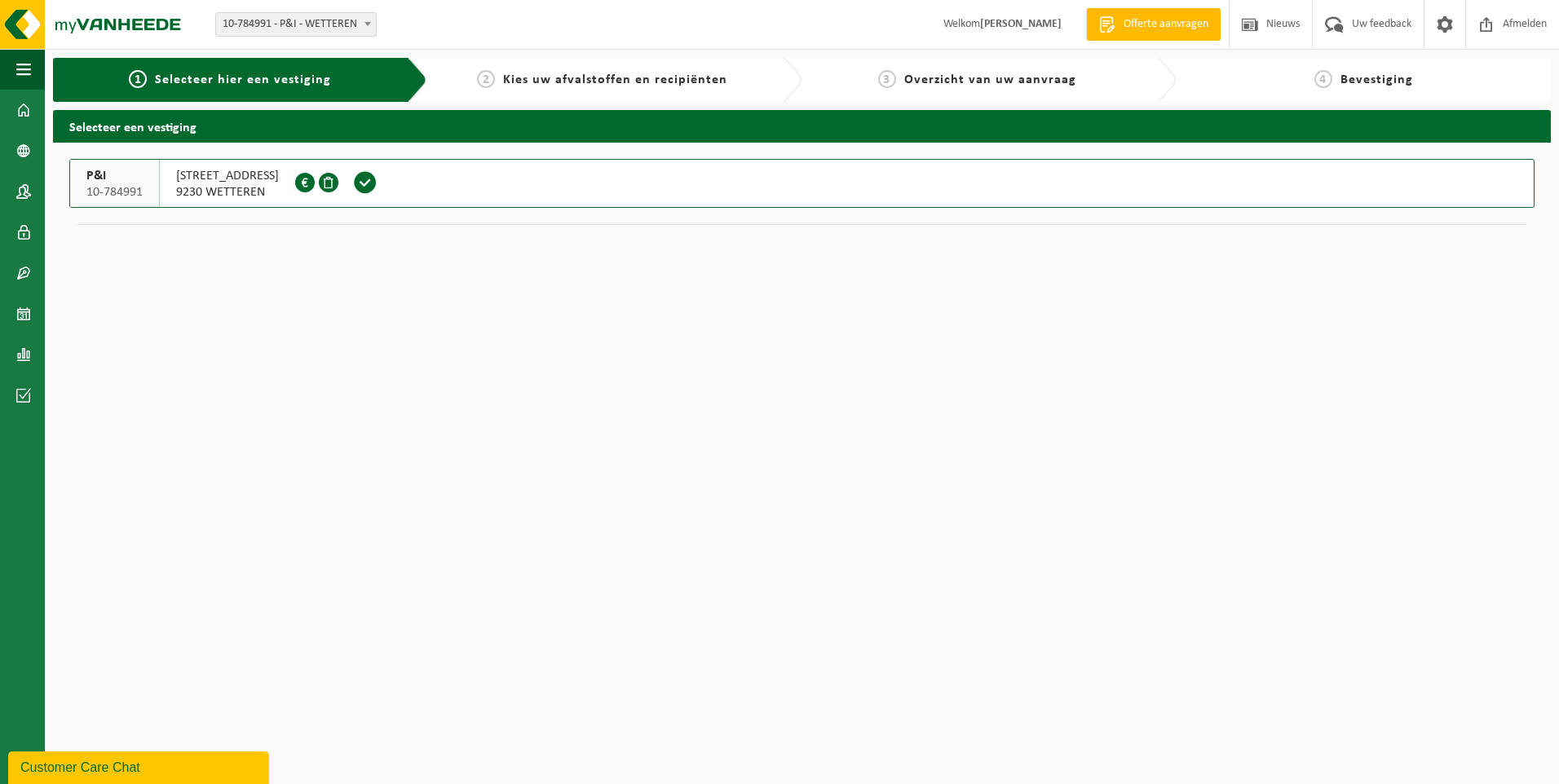
click at [238, 186] on span "9230 WETTEREN" at bounding box center [228, 192] width 103 height 16
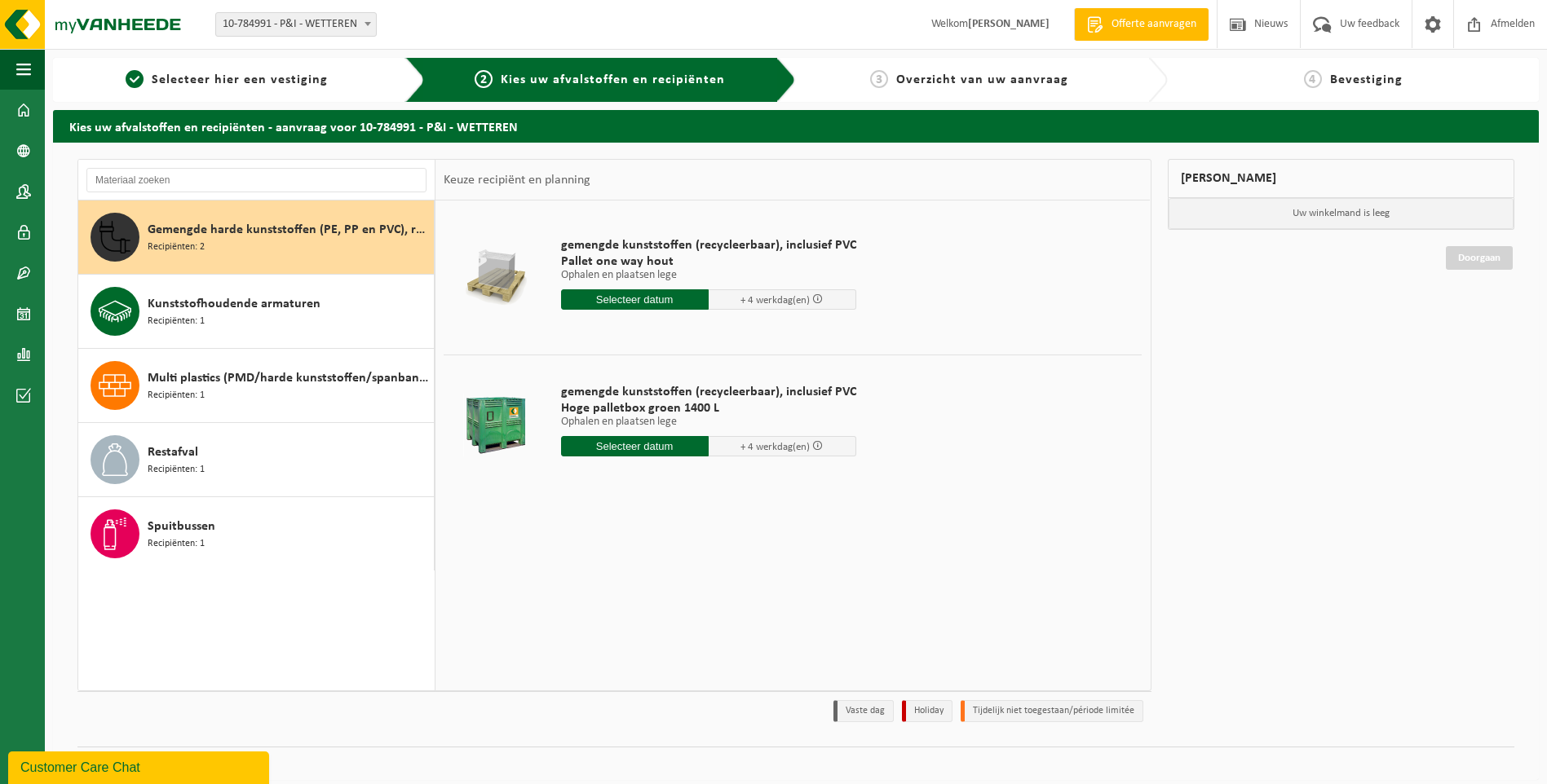
click at [649, 449] on input "text" at bounding box center [634, 446] width 148 height 20
click at [571, 584] on div "15" at bounding box center [576, 590] width 28 height 26
type input "Van 2025-09-15"
type input "2025-09-15"
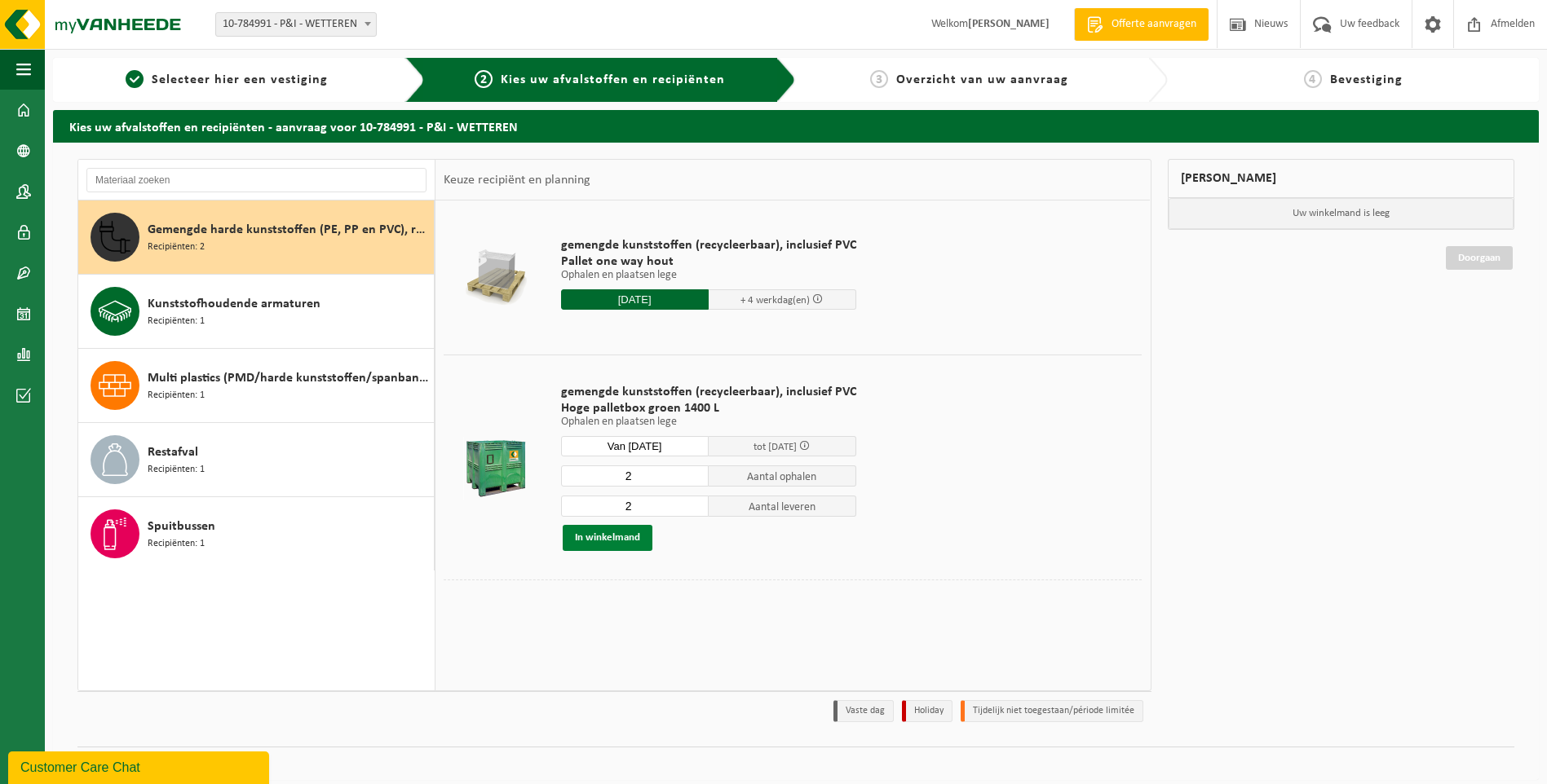
click at [627, 536] on button "In winkelmand" at bounding box center [607, 538] width 89 height 26
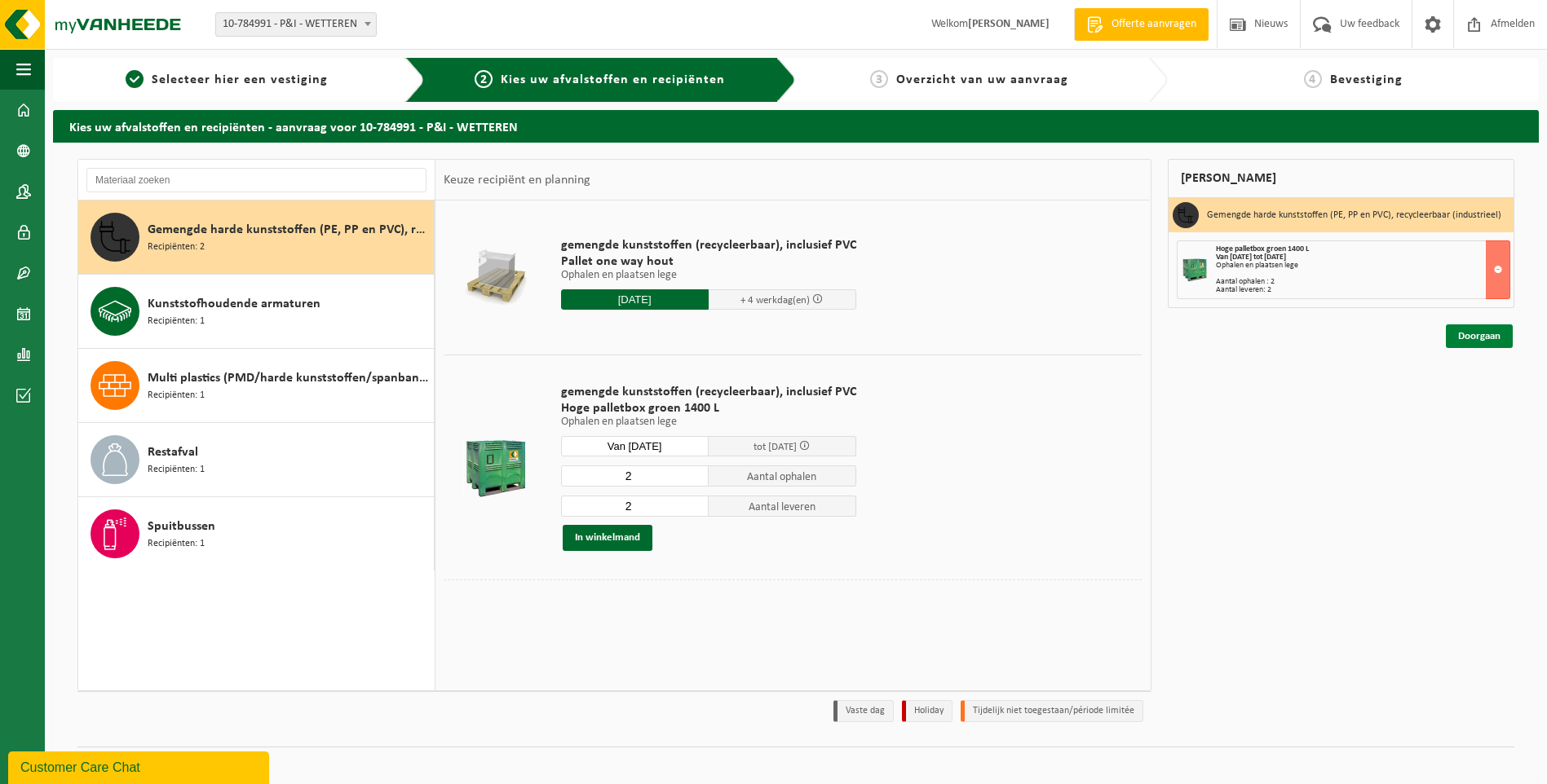
click at [1489, 339] on link "Doorgaan" at bounding box center [1478, 336] width 66 height 24
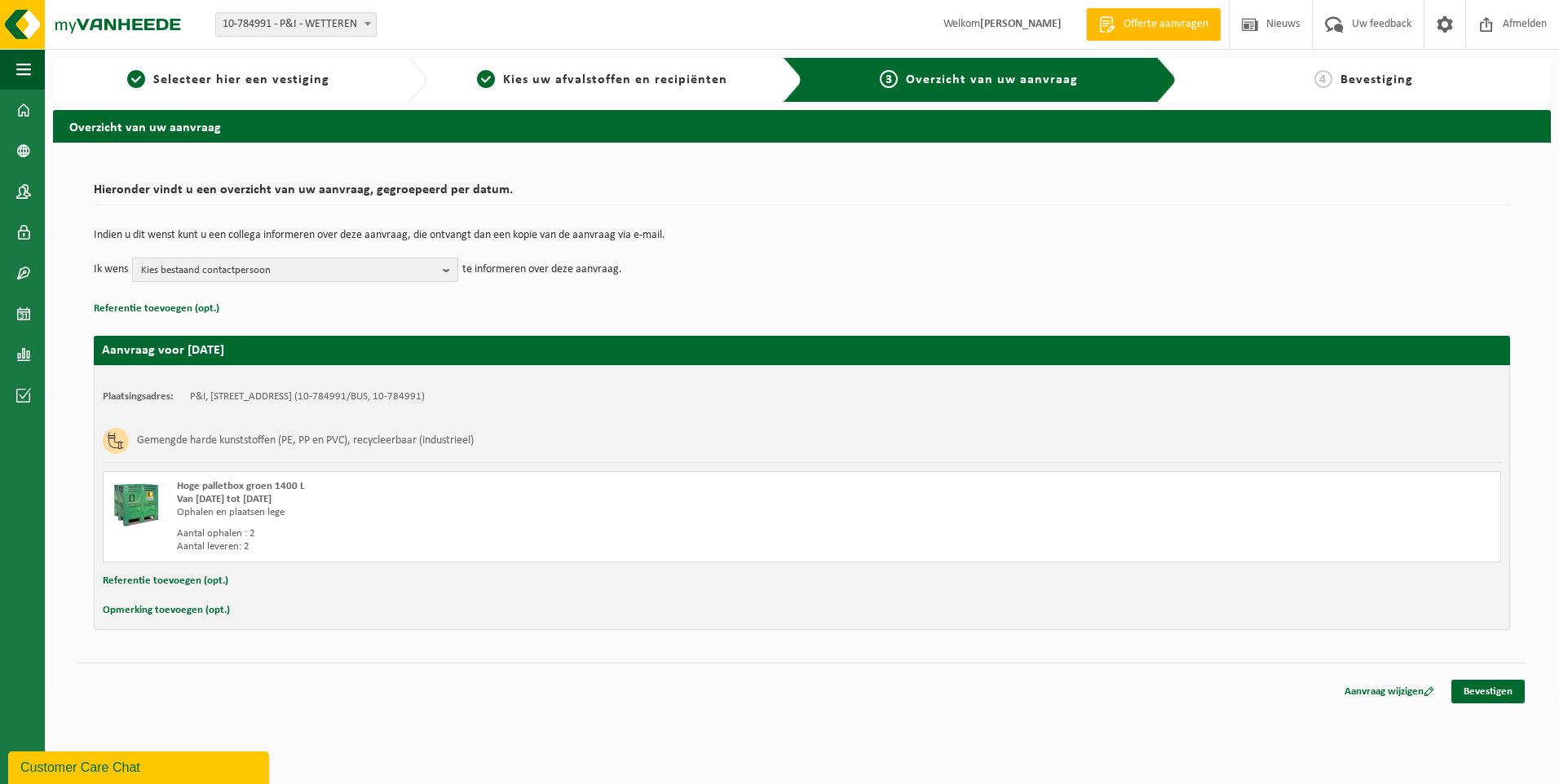
click at [443, 264] on b "button" at bounding box center [450, 270] width 15 height 23
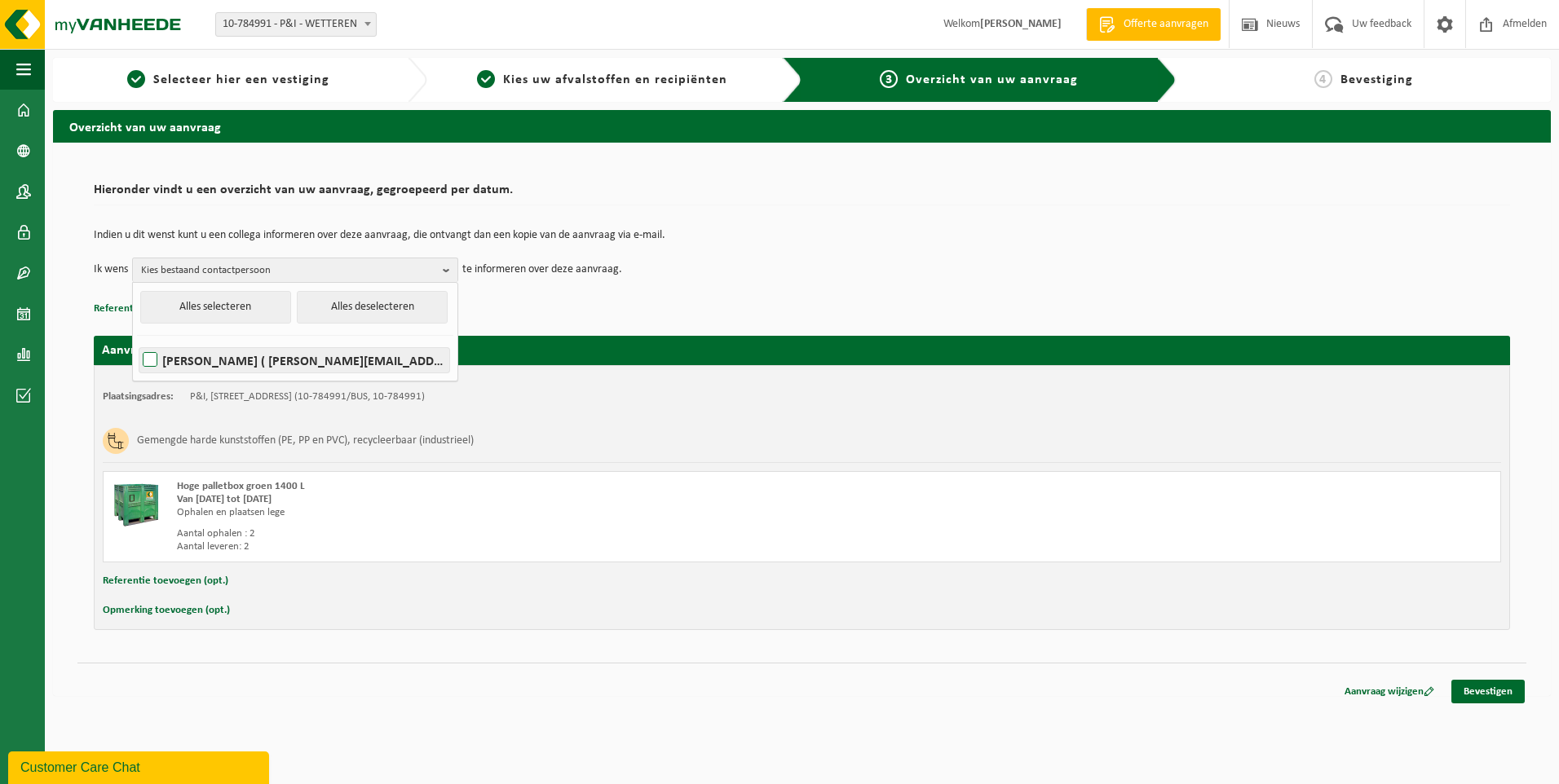
click at [153, 355] on label "[PERSON_NAME] ( [PERSON_NAME][EMAIL_ADDRESS][DOMAIN_NAME] )" at bounding box center [294, 361] width 310 height 25
click at [137, 340] on input "[PERSON_NAME] ( [PERSON_NAME][EMAIL_ADDRESS][DOMAIN_NAME] )" at bounding box center [136, 339] width 1 height 1
checkbox input "true"
click at [614, 297] on div "Indien u dit wenst kunt u een collega informeren over deze aanvraag, die ontvan…" at bounding box center [802, 256] width 1416 height 85
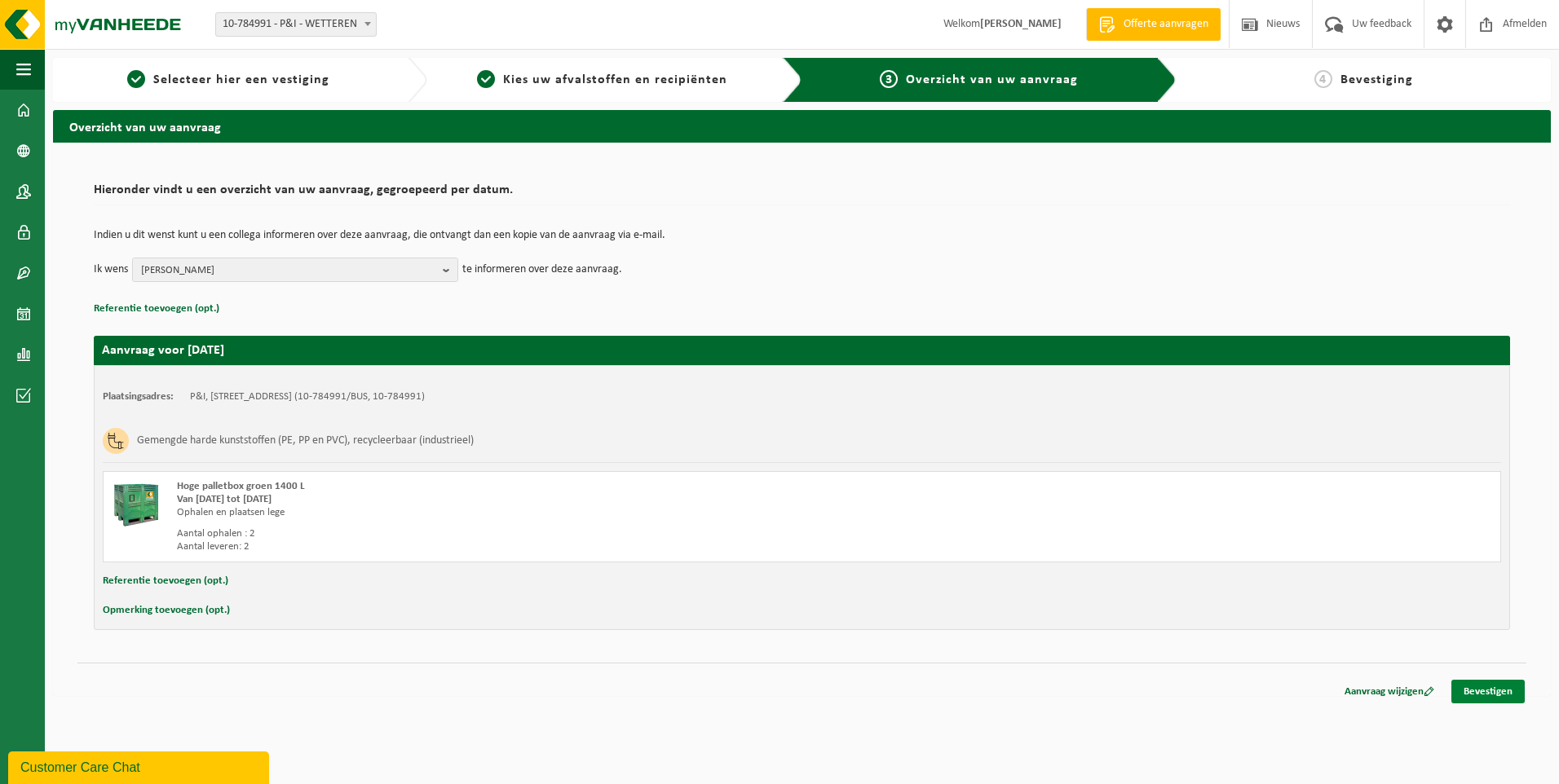
click at [1478, 692] on link "Bevestigen" at bounding box center [1488, 691] width 74 height 24
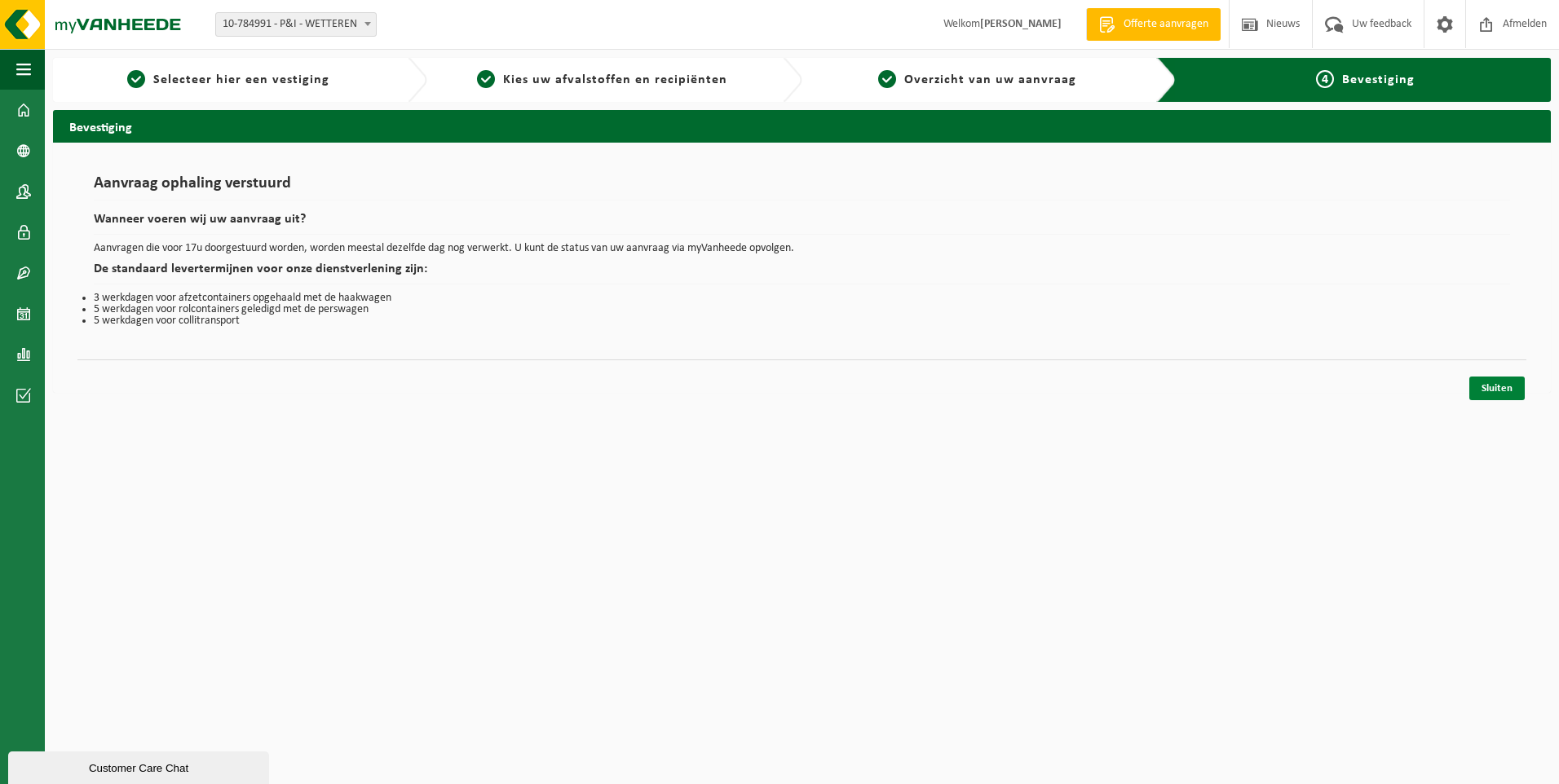
click at [1497, 392] on link "Sluiten" at bounding box center [1497, 388] width 56 height 24
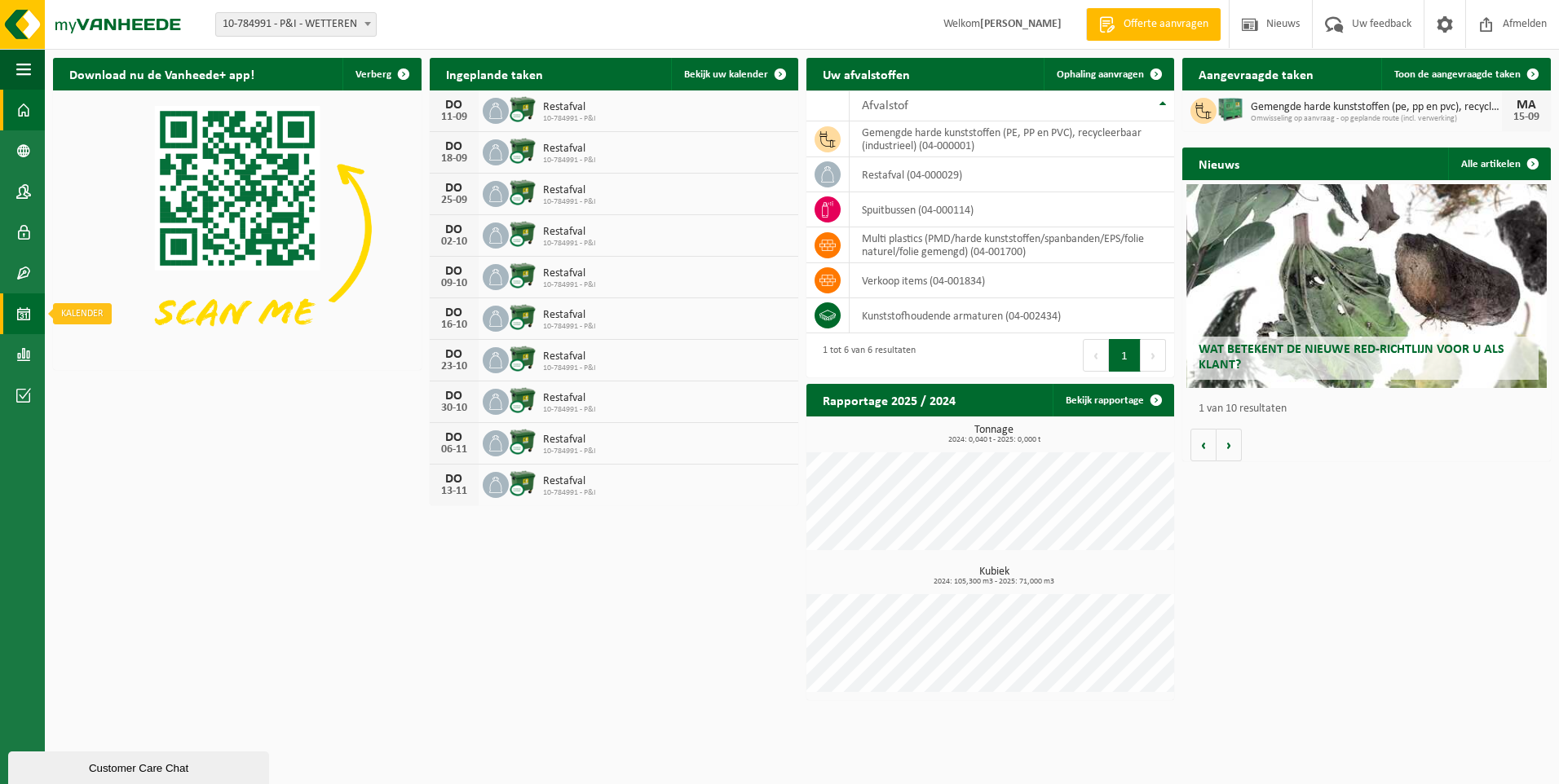
click at [32, 308] on link "Kalender" at bounding box center [22, 314] width 45 height 41
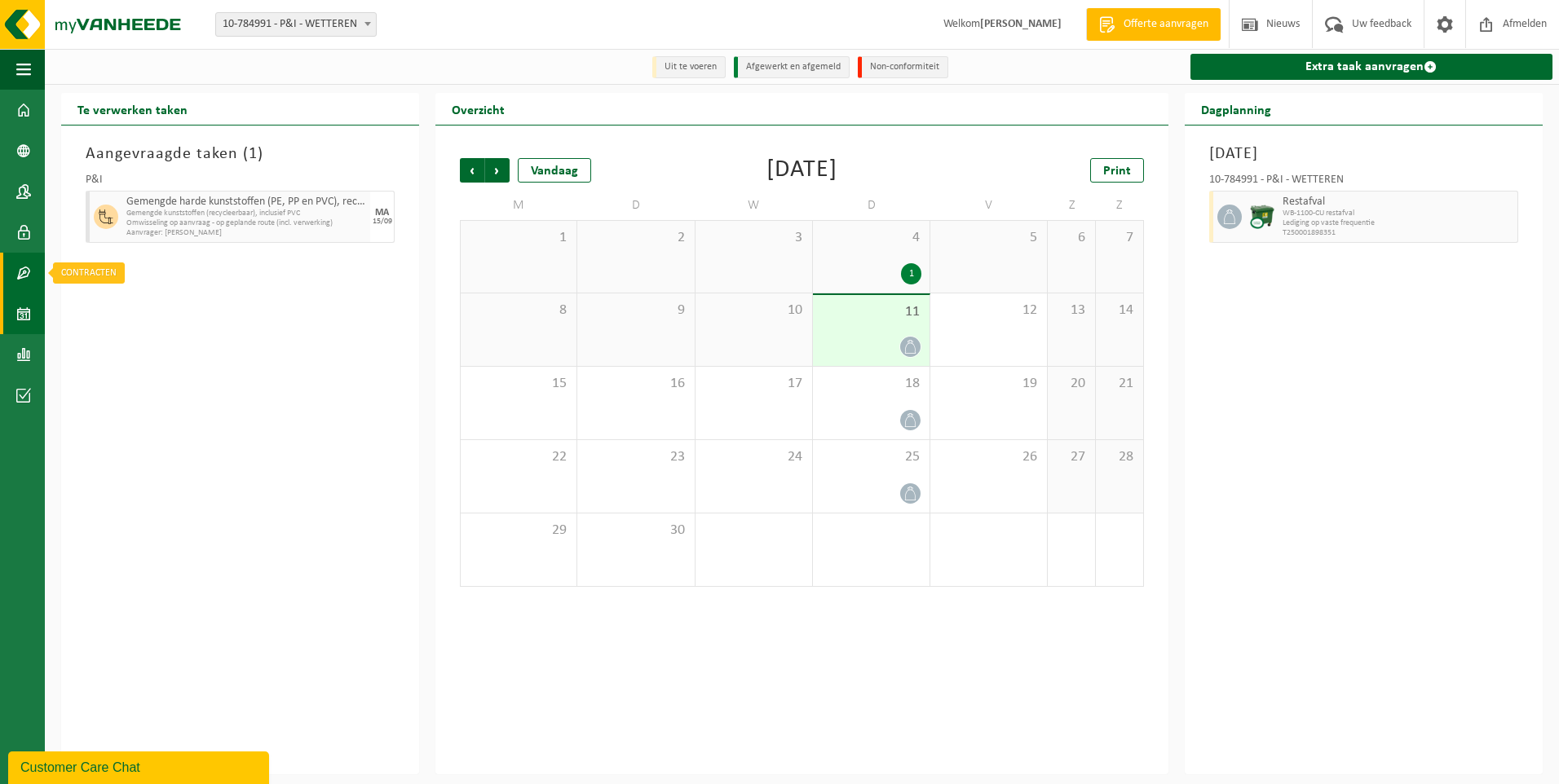
click at [27, 267] on span at bounding box center [23, 273] width 15 height 41
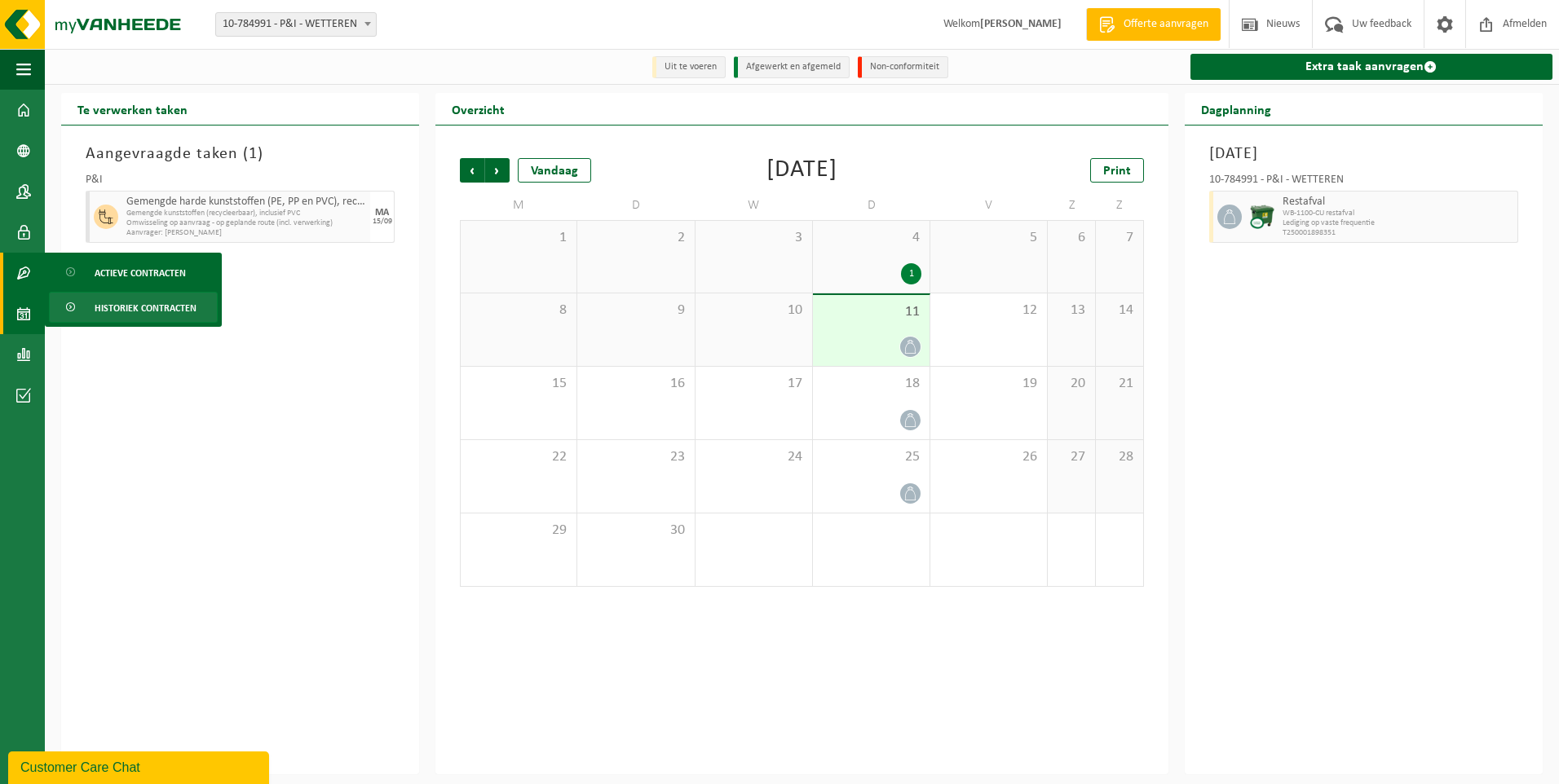
click at [99, 302] on span "Historiek contracten" at bounding box center [145, 307] width 102 height 31
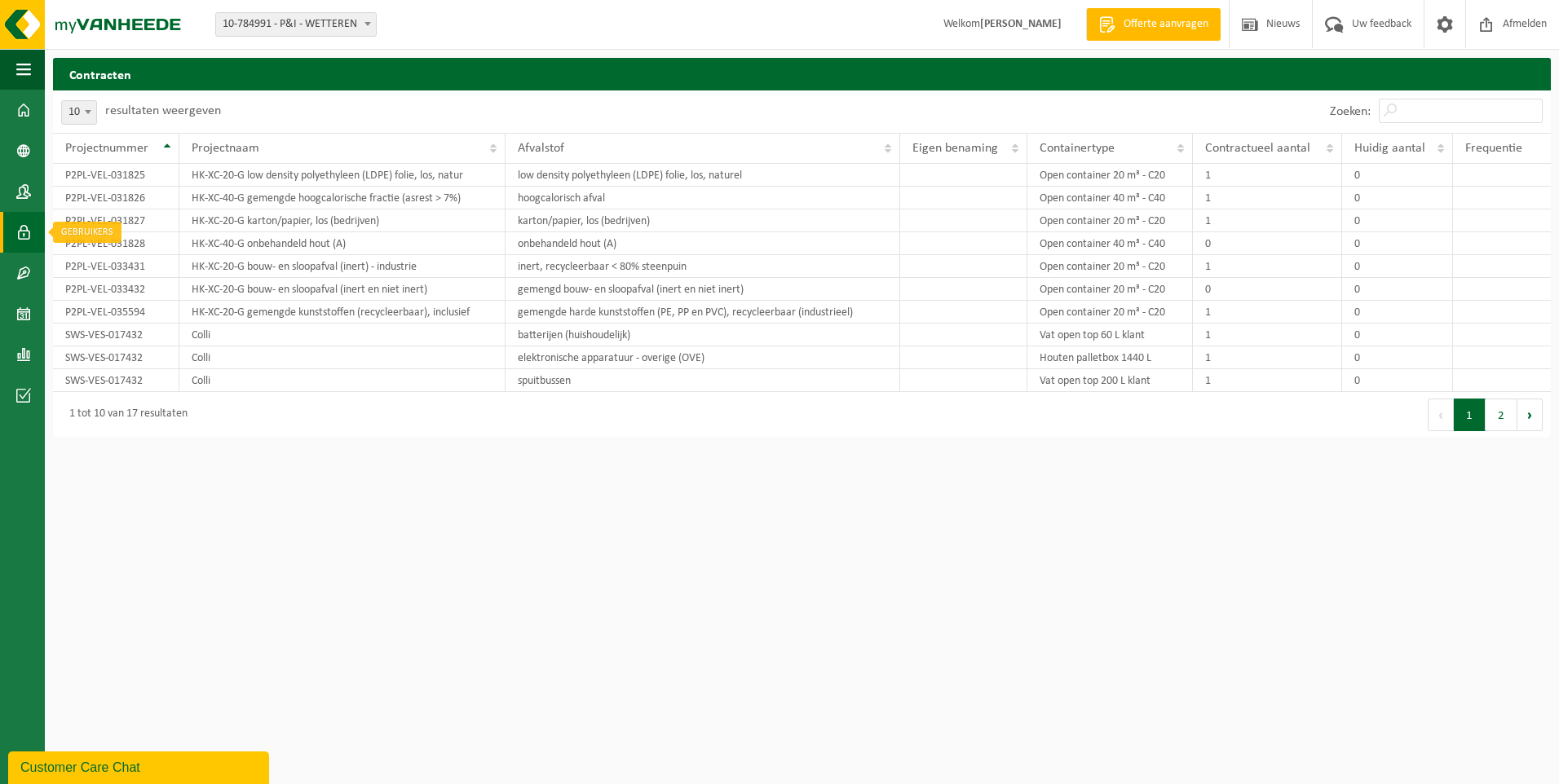
click at [26, 237] on span at bounding box center [23, 232] width 15 height 41
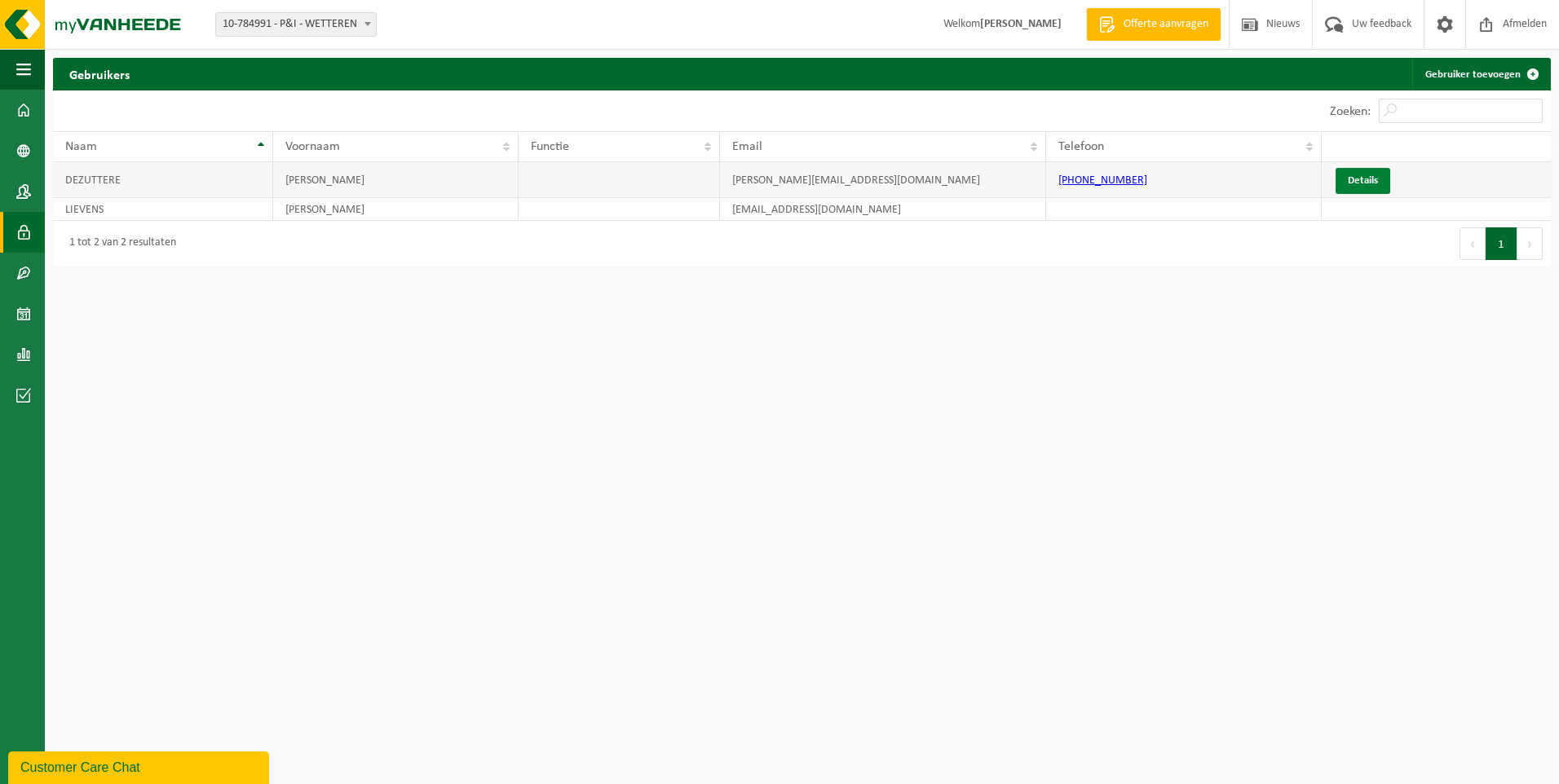
click at [1361, 173] on link "Details" at bounding box center [1363, 181] width 55 height 26
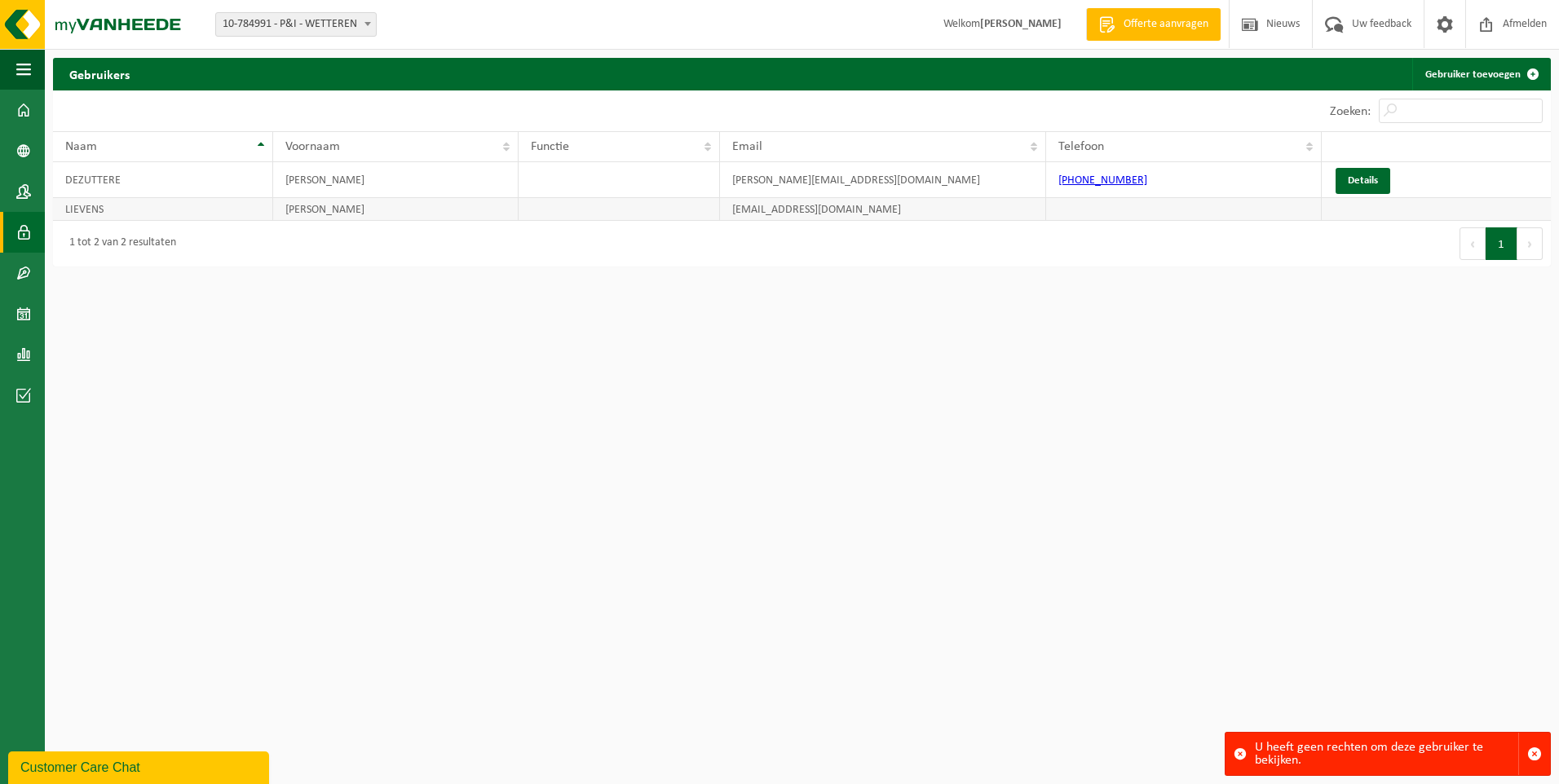
click at [95, 212] on td "LIEVENS" at bounding box center [163, 210] width 220 height 23
click at [110, 212] on td "LIEVENS" at bounding box center [163, 210] width 220 height 23
click at [362, 213] on td "[PERSON_NAME]" at bounding box center [395, 210] width 246 height 23
click at [29, 195] on span at bounding box center [23, 191] width 15 height 41
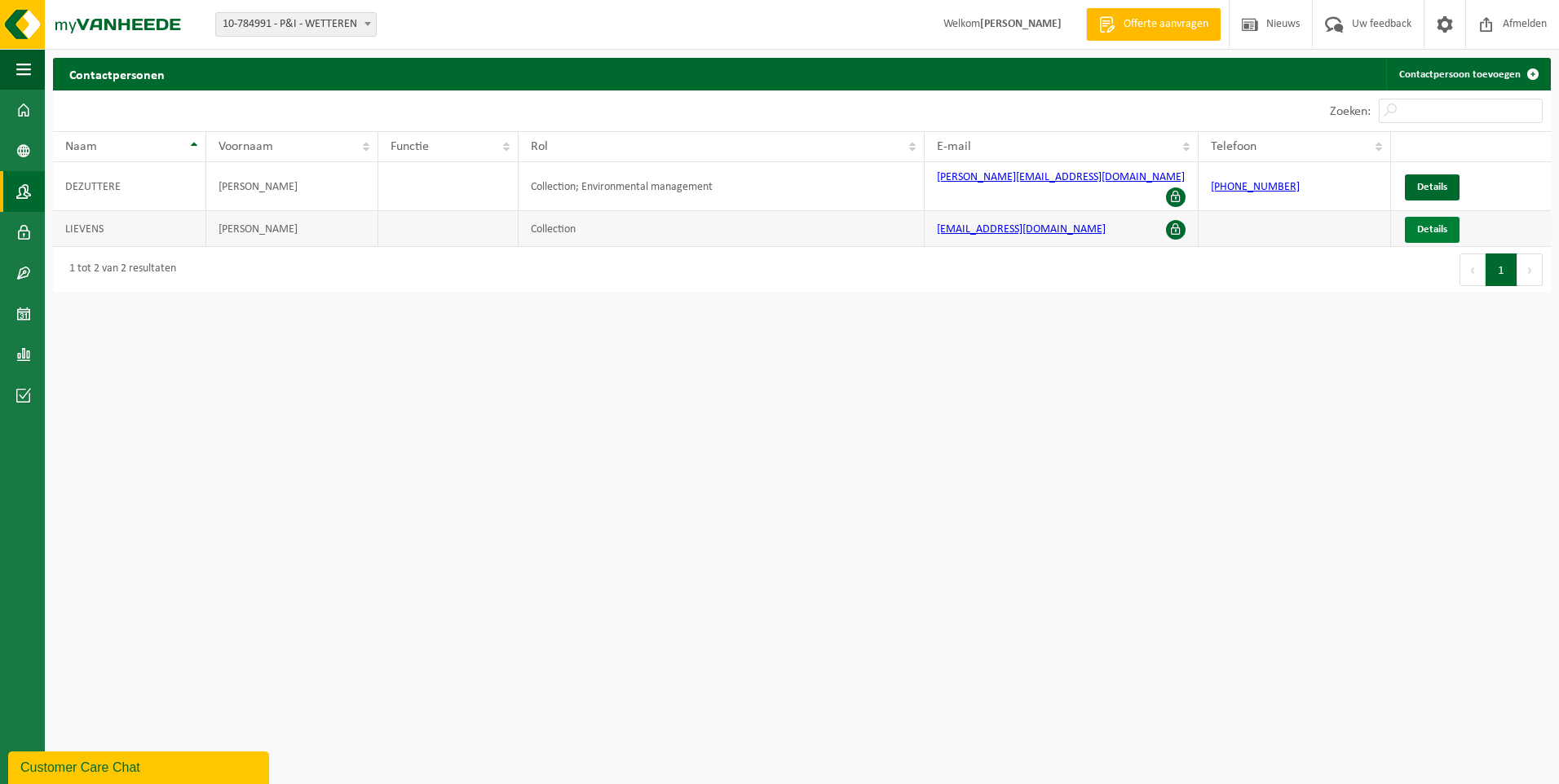
click at [1438, 224] on span "Details" at bounding box center [1432, 229] width 30 height 11
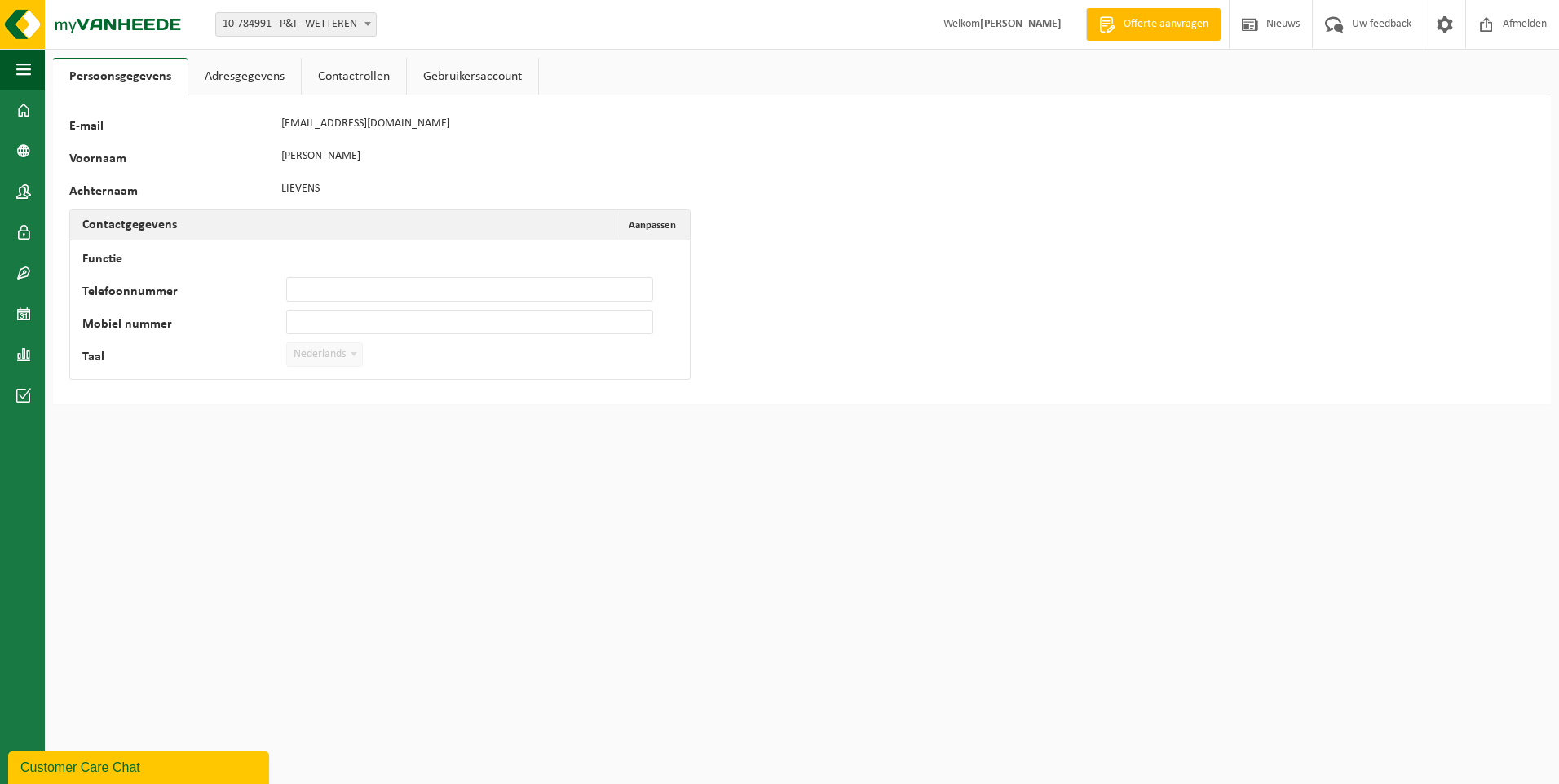
click at [218, 77] on link "Adresgegevens" at bounding box center [245, 76] width 113 height 37
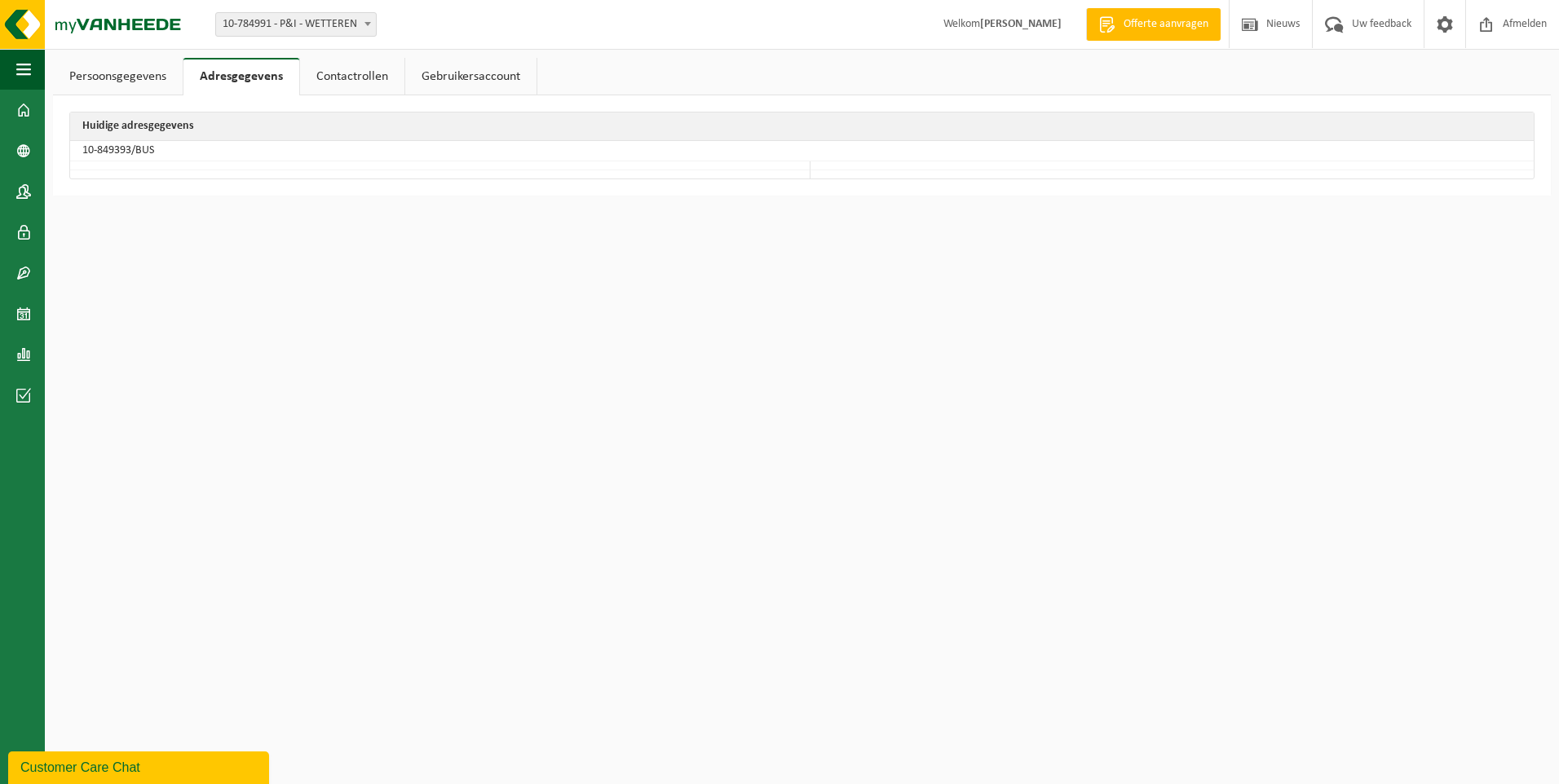
click at [338, 74] on link "Contactrollen" at bounding box center [353, 76] width 105 height 37
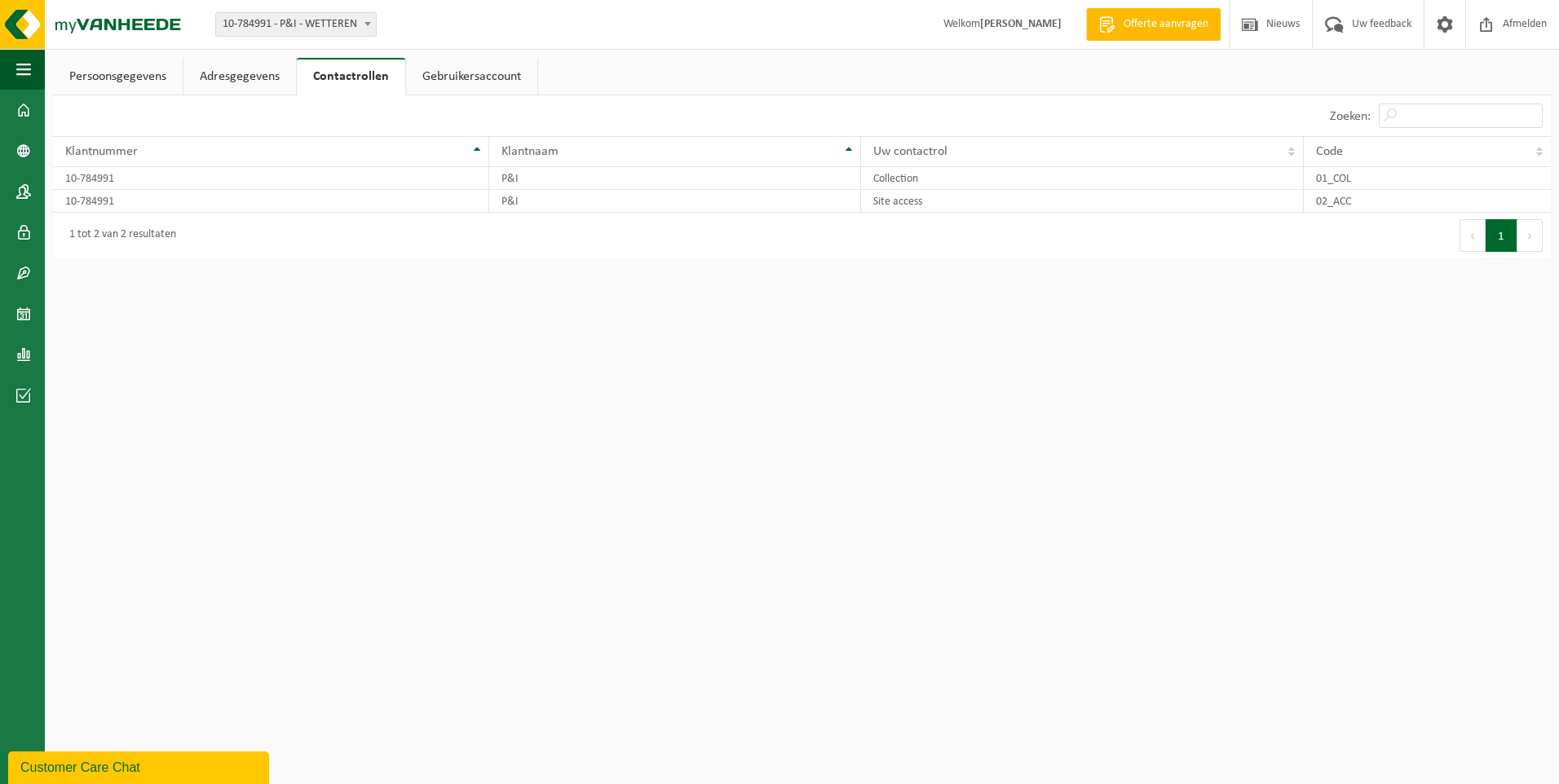
click at [443, 79] on link "Gebruikersaccount" at bounding box center [472, 76] width 131 height 37
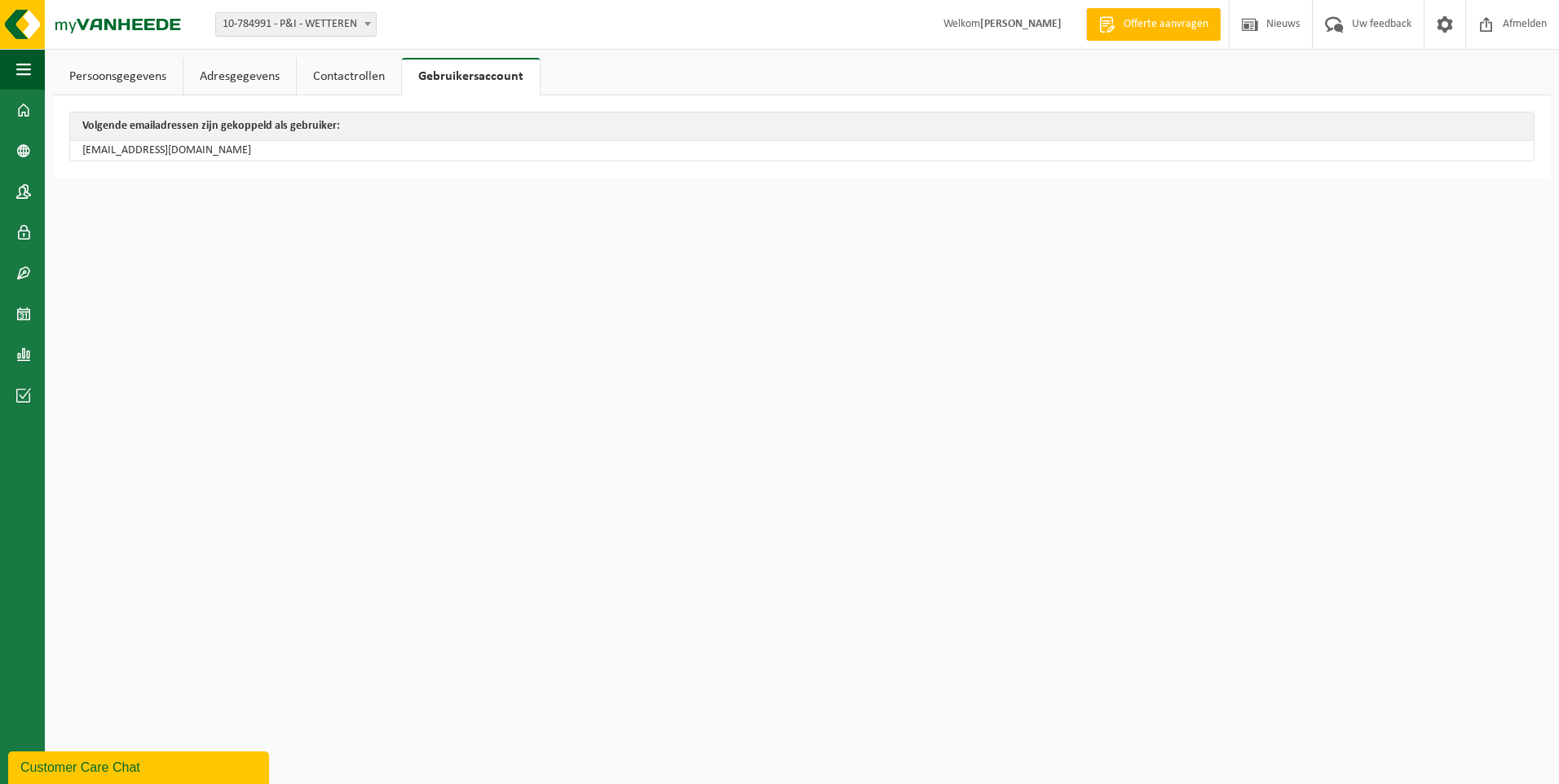
click at [320, 74] on link "Contactrollen" at bounding box center [349, 76] width 105 height 37
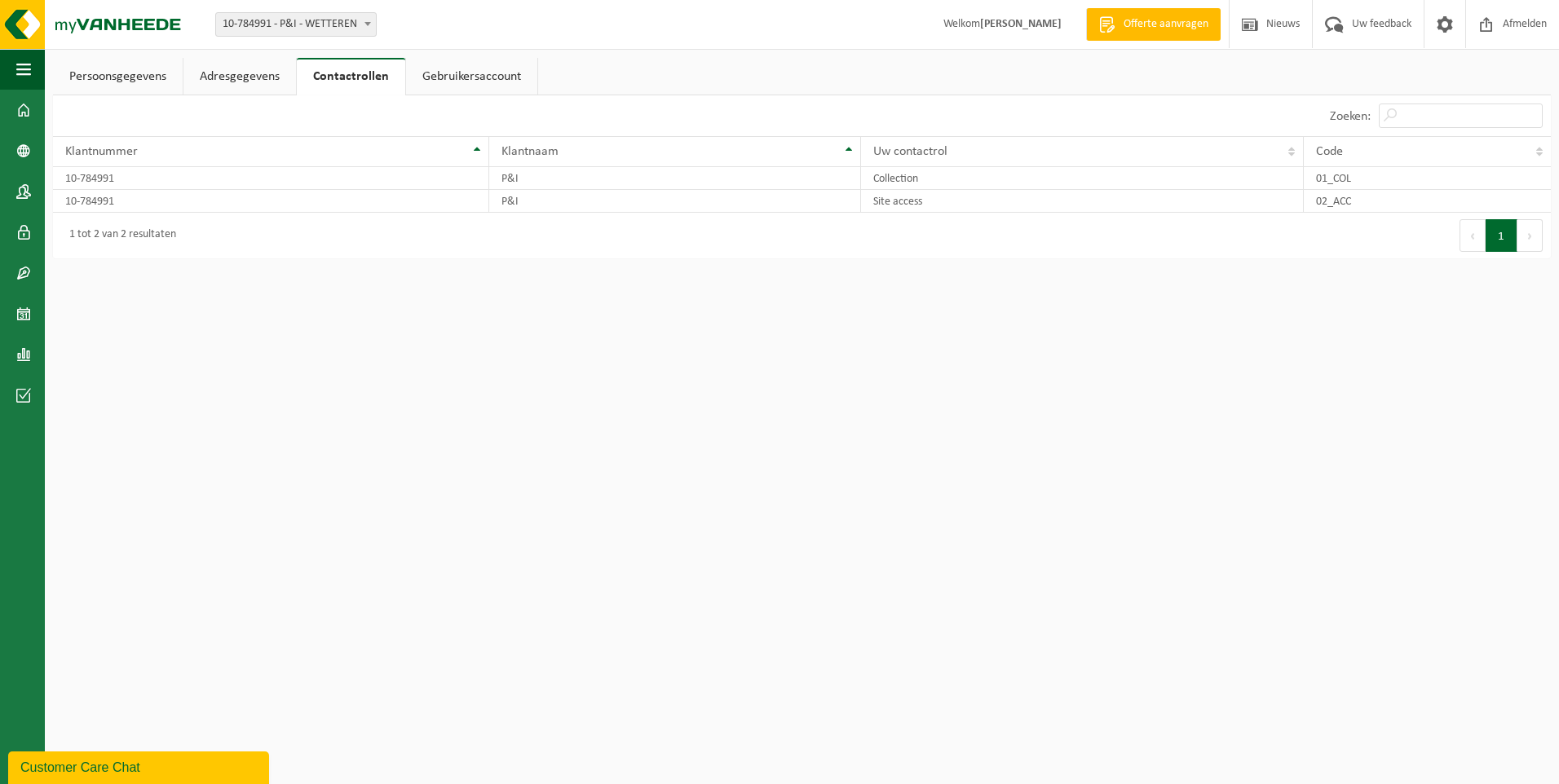
click at [230, 74] on link "Adresgegevens" at bounding box center [239, 76] width 113 height 37
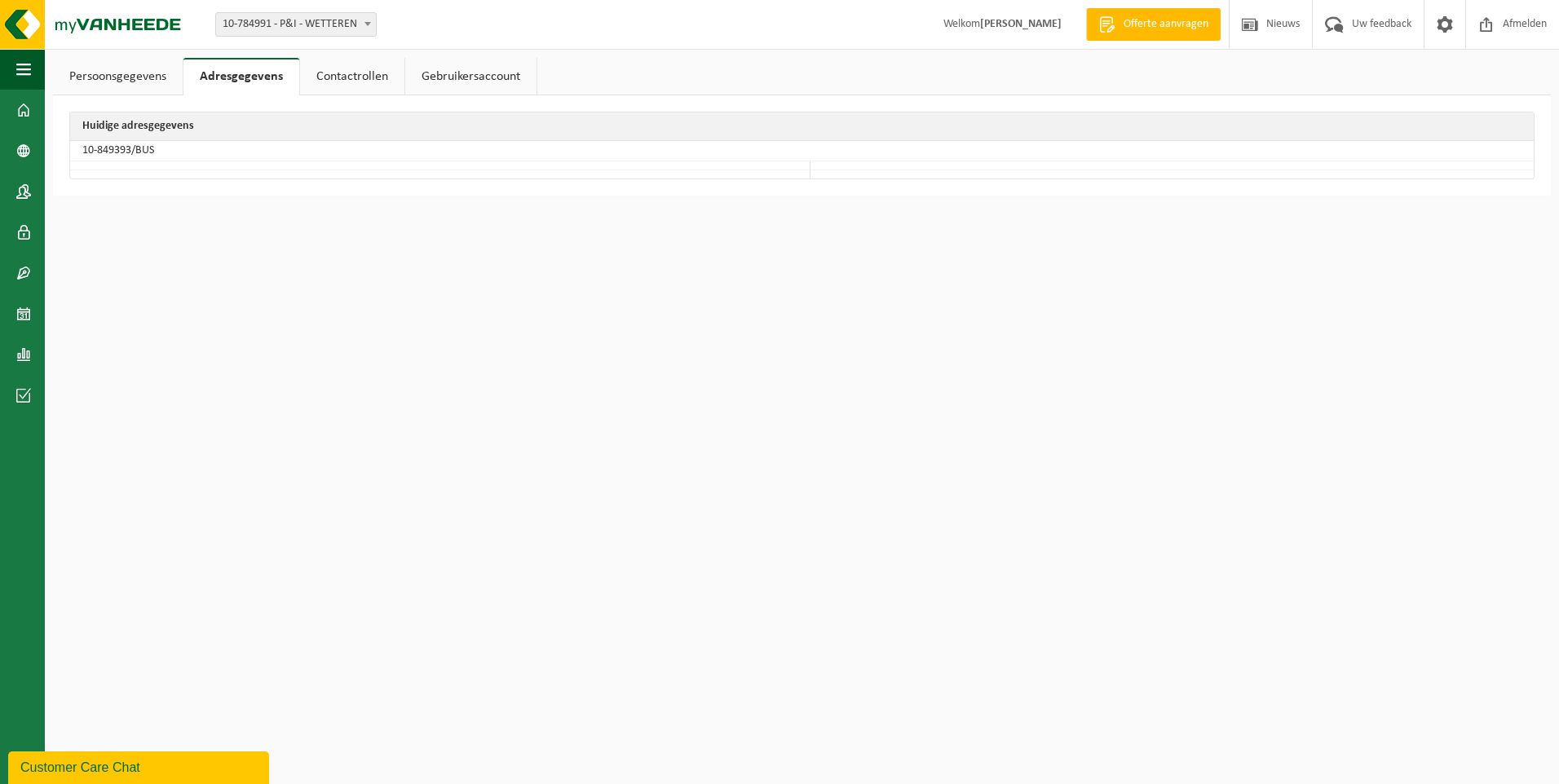
click at [119, 74] on link "Persoonsgegevens" at bounding box center [118, 76] width 129 height 37
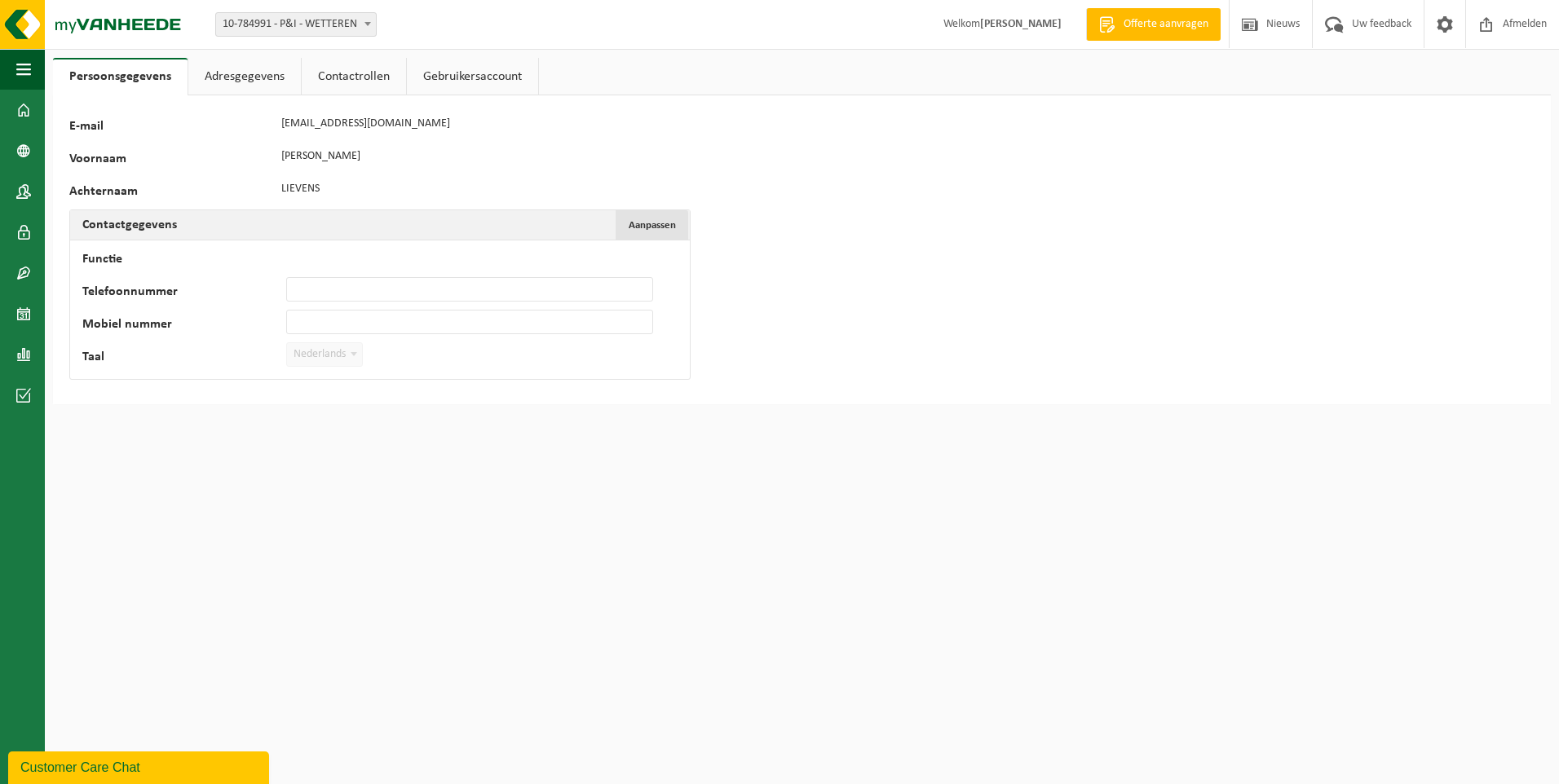
click at [647, 221] on span "Aanpassen" at bounding box center [651, 225] width 47 height 11
click at [659, 220] on span "Annuleren" at bounding box center [651, 225] width 47 height 11
click at [260, 76] on link "Adresgegevens" at bounding box center [245, 76] width 113 height 37
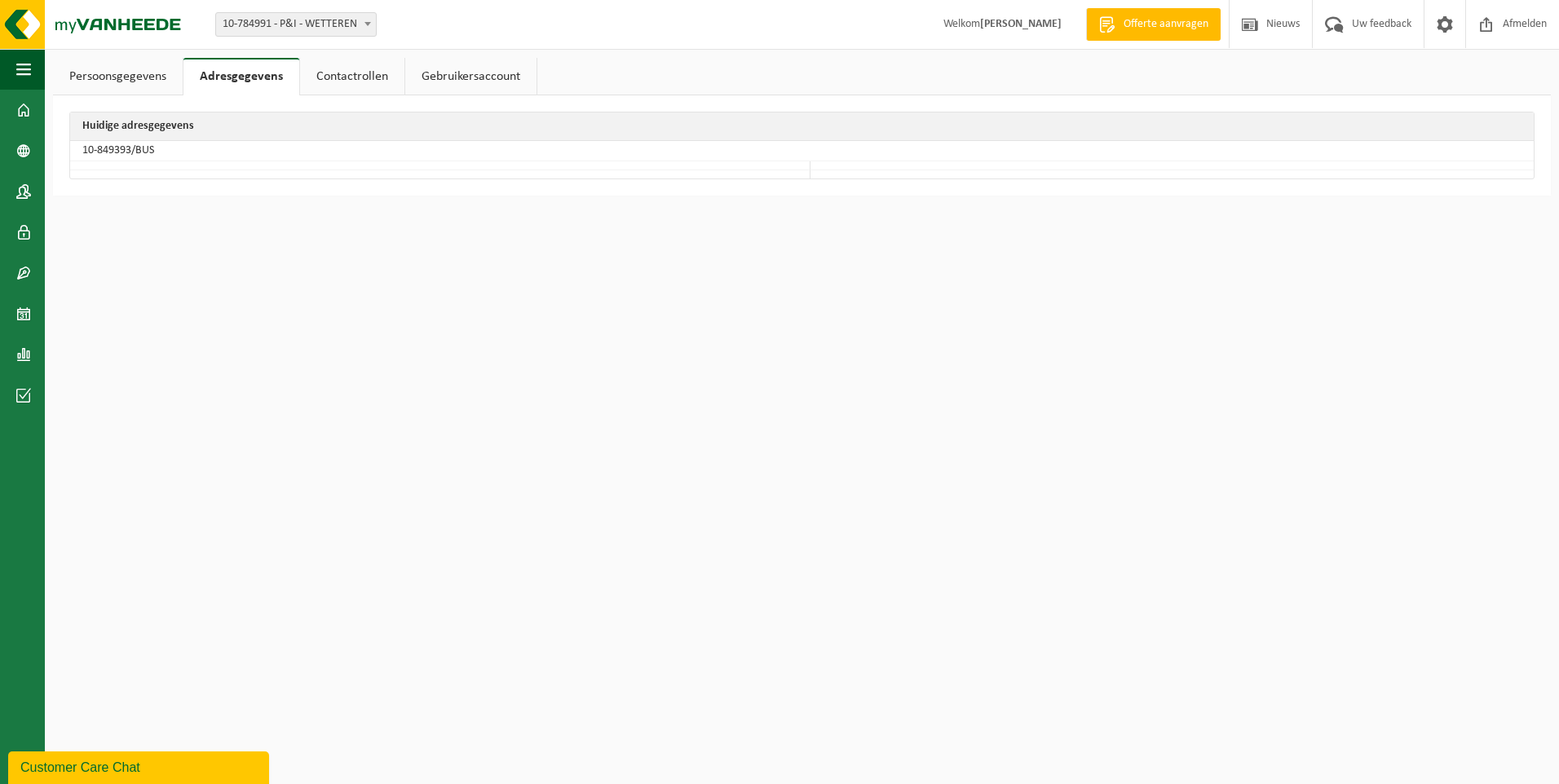
click at [347, 74] on link "Contactrollen" at bounding box center [353, 76] width 105 height 37
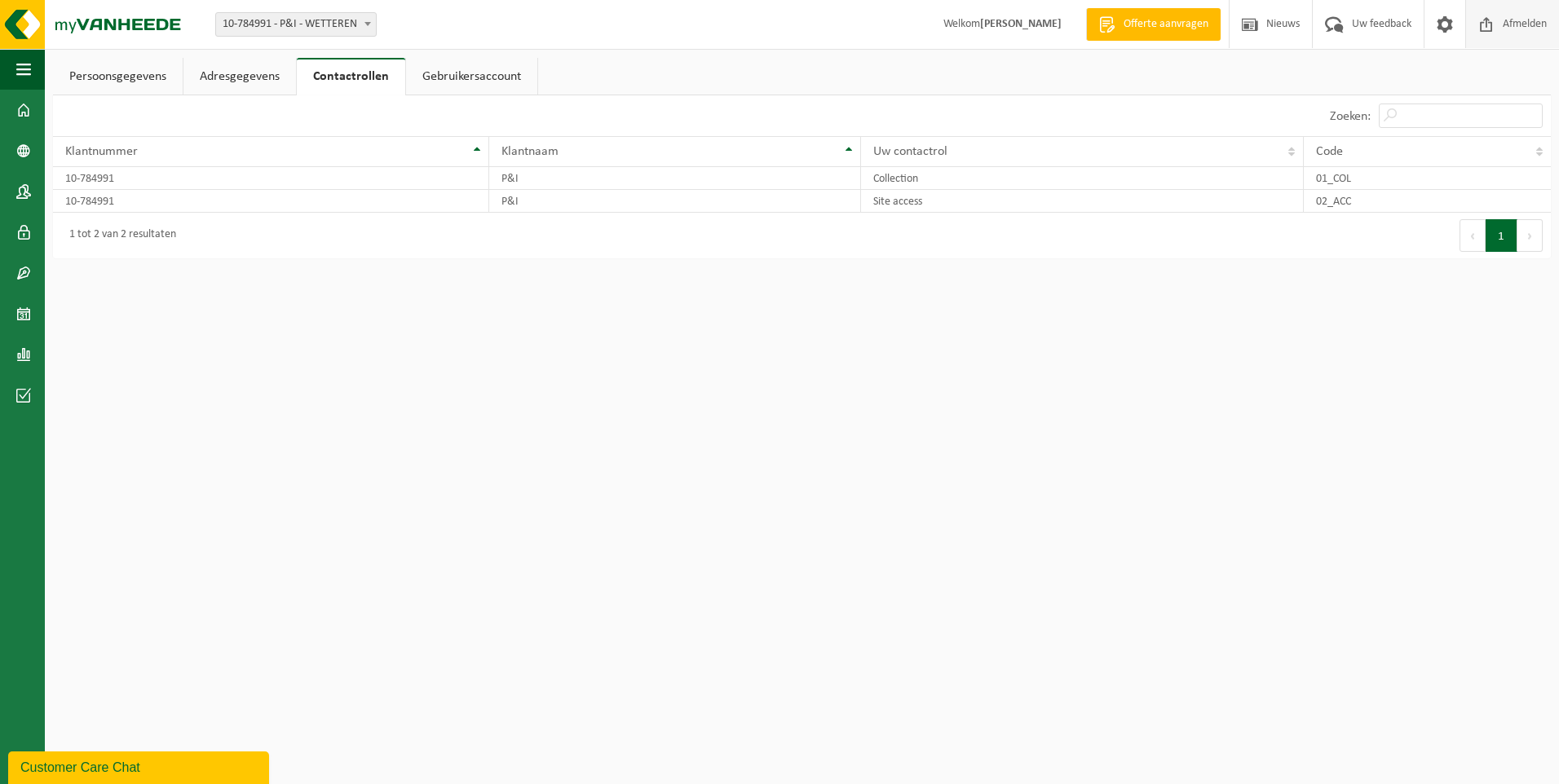
click at [1527, 25] on span "Afmelden" at bounding box center [1524, 24] width 52 height 48
